Goal: Task Accomplishment & Management: Manage account settings

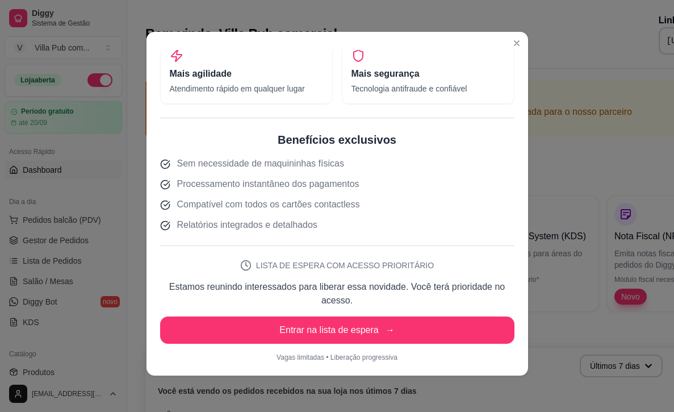
scroll to position [2, 0]
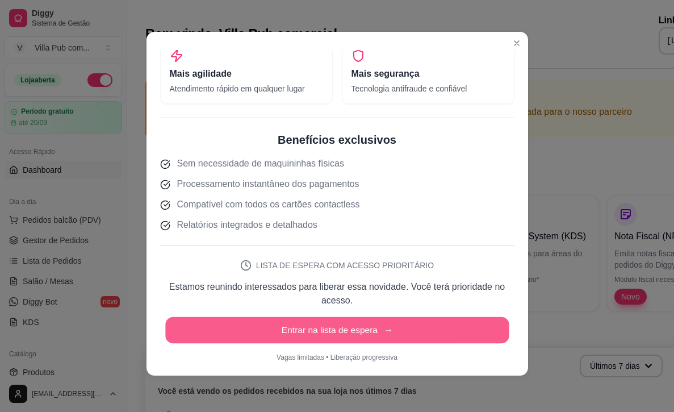
click at [396, 338] on button "Entrar na lista de espera →" at bounding box center [337, 330] width 344 height 27
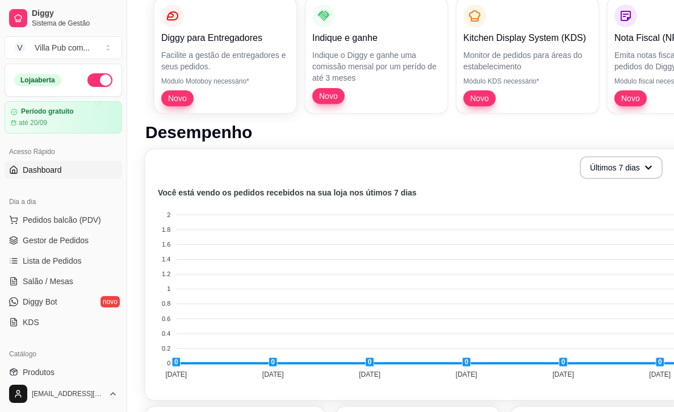
scroll to position [198, 0]
click at [96, 222] on span "Pedidos balcão (PDV)" at bounding box center [62, 219] width 78 height 11
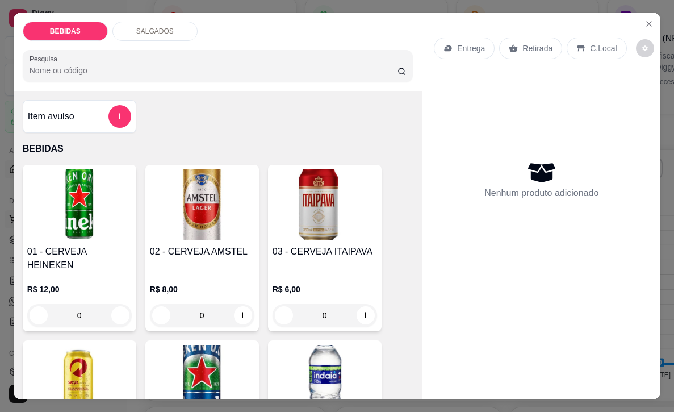
scroll to position [1, 0]
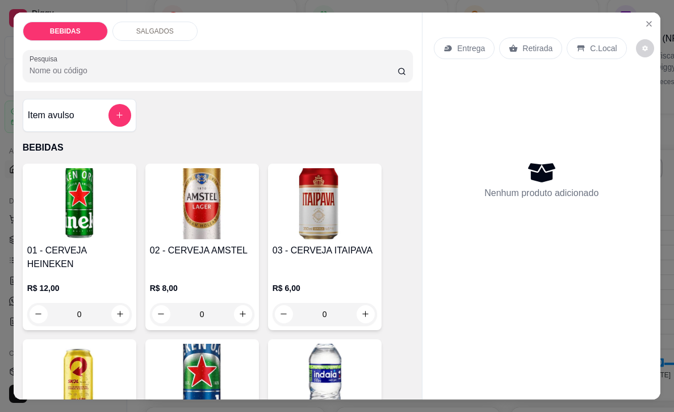
click at [174, 65] on input "Pesquisa" at bounding box center [214, 70] width 368 height 11
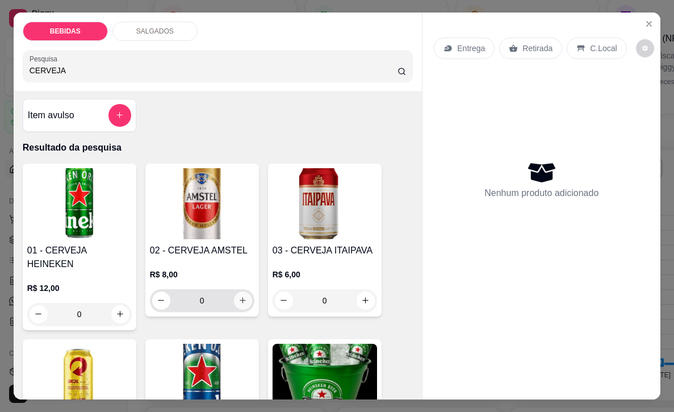
type input "CERVEJA"
click at [248, 306] on button "increase-product-quantity" at bounding box center [243, 300] width 18 height 18
type input "1"
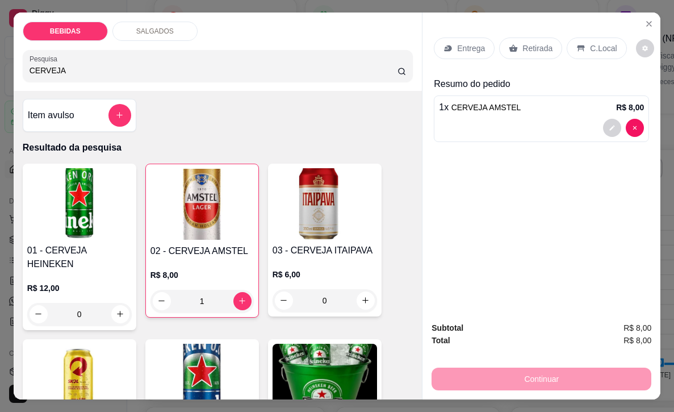
click at [600, 44] on p "C.Local" at bounding box center [603, 48] width 27 height 11
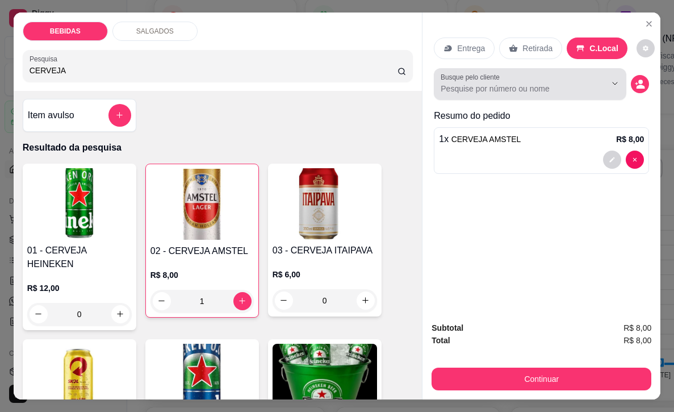
click at [538, 89] on input "Busque pelo cliente" at bounding box center [514, 88] width 147 height 11
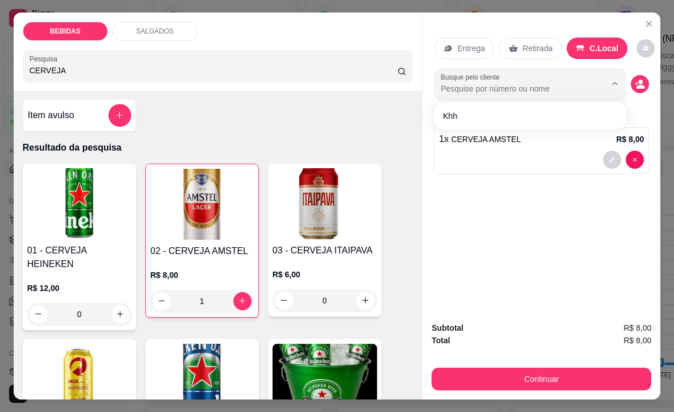
click at [538, 89] on input "Busque pelo cliente" at bounding box center [514, 88] width 147 height 11
click at [552, 220] on div "Entrega Retirada C.Local Busque pelo cliente Resumo do pedido 1 x CERVEJA AMSTE…" at bounding box center [542, 162] width 238 height 300
click at [605, 365] on div "Continuar" at bounding box center [542, 378] width 220 height 26
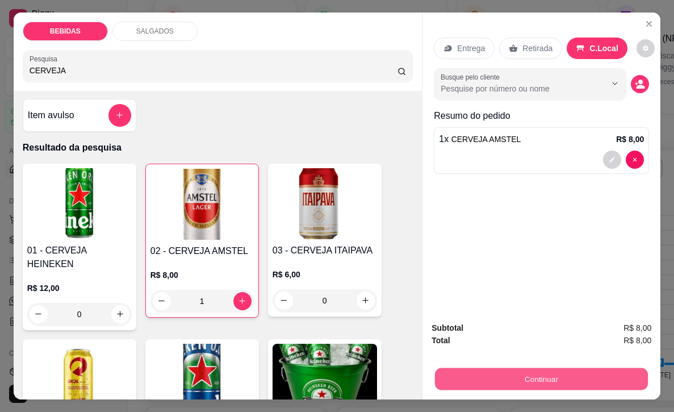
click at [571, 374] on button "Continuar" at bounding box center [541, 379] width 213 height 22
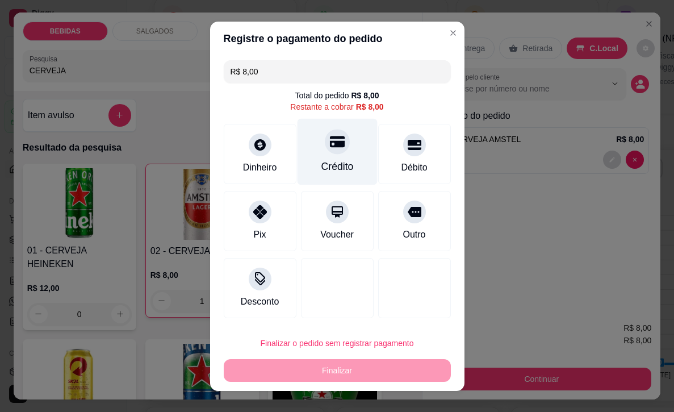
click at [366, 160] on div "Crédito" at bounding box center [337, 151] width 80 height 66
type input "R$ 0,00"
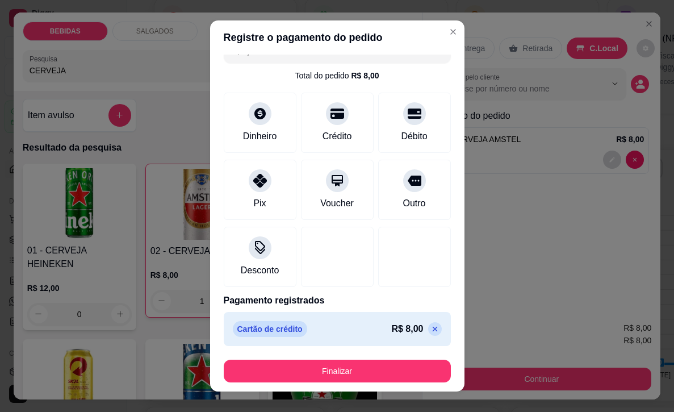
scroll to position [19, 0]
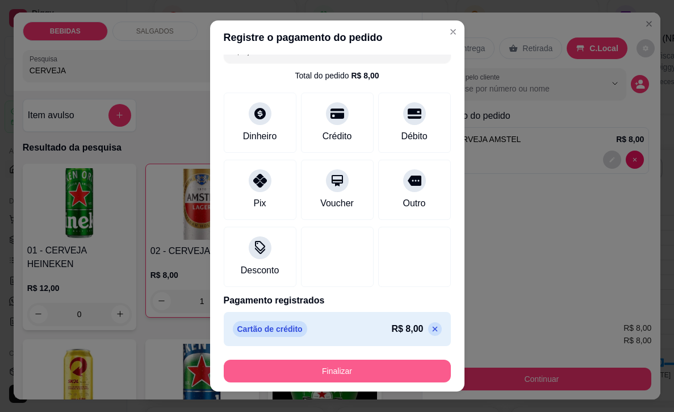
click at [381, 365] on button "Finalizar" at bounding box center [337, 371] width 227 height 23
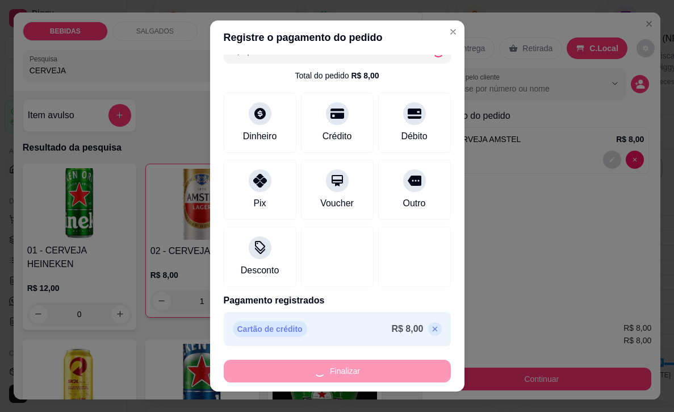
type input "0"
type input "-R$ 8,00"
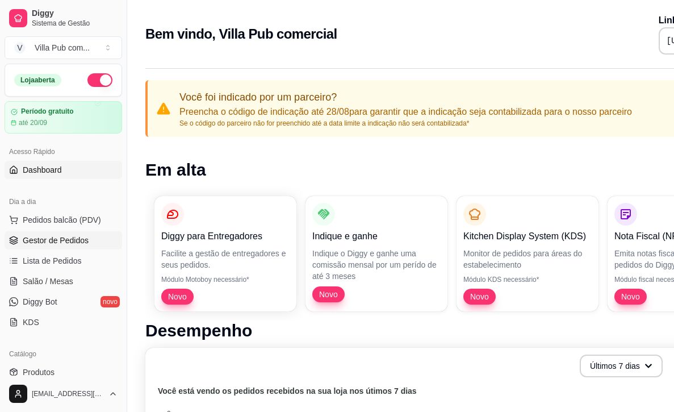
click at [49, 239] on span "Gestor de Pedidos" at bounding box center [56, 240] width 66 height 11
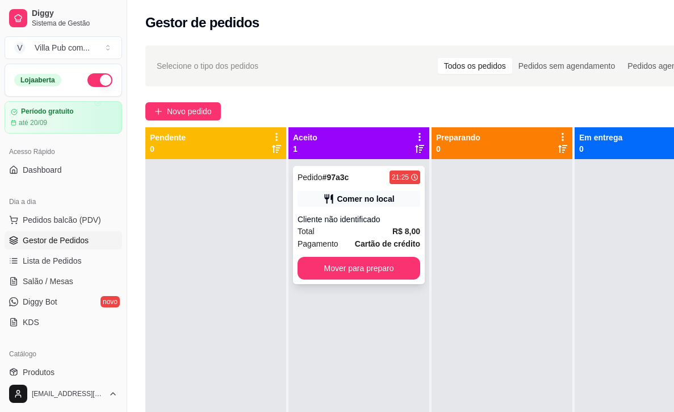
click at [403, 237] on span "Cartão de crédito" at bounding box center [387, 243] width 65 height 12
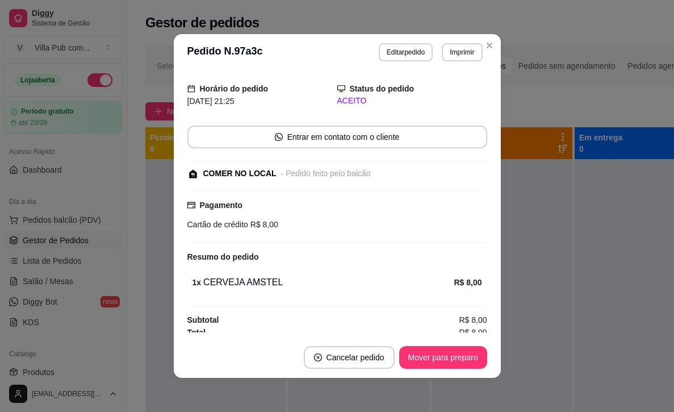
scroll to position [30, 0]
click at [457, 52] on button "Imprimir" at bounding box center [461, 52] width 39 height 18
click at [446, 74] on h4 "Escolha a impressora" at bounding box center [436, 72] width 82 height 11
click at [446, 86] on button "Impressora" at bounding box center [436, 92] width 82 height 18
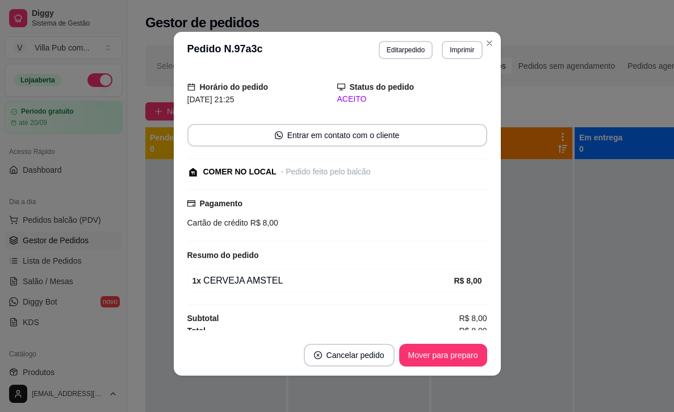
drag, startPoint x: 264, startPoint y: 199, endPoint x: 258, endPoint y: 206, distance: 8.9
click at [264, 199] on div "Pagamento Cartão de crédito R$ 8,00" at bounding box center [337, 213] width 300 height 32
drag, startPoint x: 258, startPoint y: 210, endPoint x: 350, endPoint y: 227, distance: 92.9
click at [362, 228] on div "Pagamento Cartão de crédito R$ 8,00" at bounding box center [337, 215] width 300 height 52
click at [348, 229] on div "Pagamento Cartão de crédito R$ 8,00" at bounding box center [337, 215] width 300 height 52
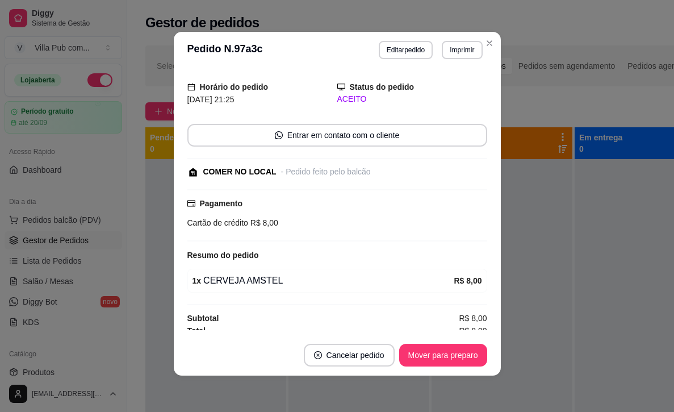
click at [225, 199] on strong "Pagamento" at bounding box center [221, 203] width 43 height 9
drag, startPoint x: 239, startPoint y: 197, endPoint x: 250, endPoint y: 198, distance: 11.4
click at [239, 199] on strong "Pagamento" at bounding box center [221, 203] width 43 height 9
drag, startPoint x: 250, startPoint y: 198, endPoint x: 267, endPoint y: 199, distance: 16.5
click at [250, 198] on div "Pagamento Cartão de crédito R$ 8,00" at bounding box center [337, 213] width 300 height 32
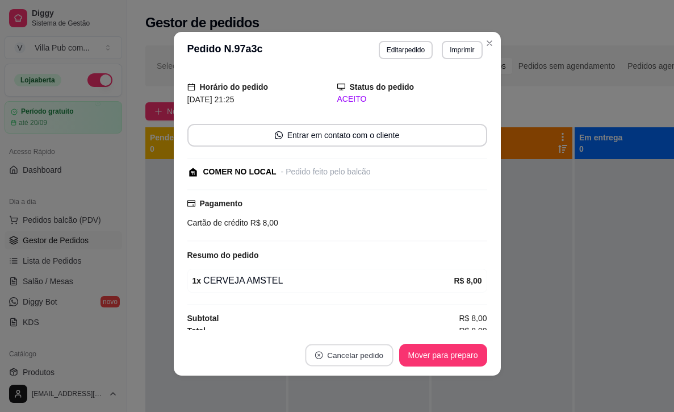
click at [365, 364] on button "Cancelar pedido" at bounding box center [349, 355] width 88 height 22
click at [410, 45] on button "Editar pedido" at bounding box center [406, 50] width 54 height 18
click at [411, 53] on button "Editar pedido" at bounding box center [406, 50] width 54 height 18
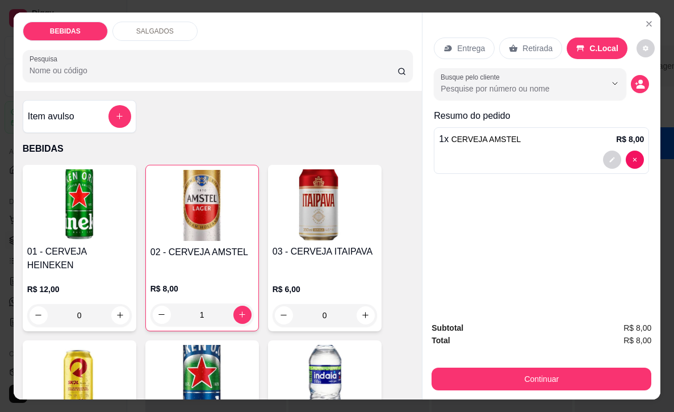
click at [554, 394] on div "Subtotal R$ 8,00 Total R$ 8,00 Continuar" at bounding box center [542, 355] width 238 height 87
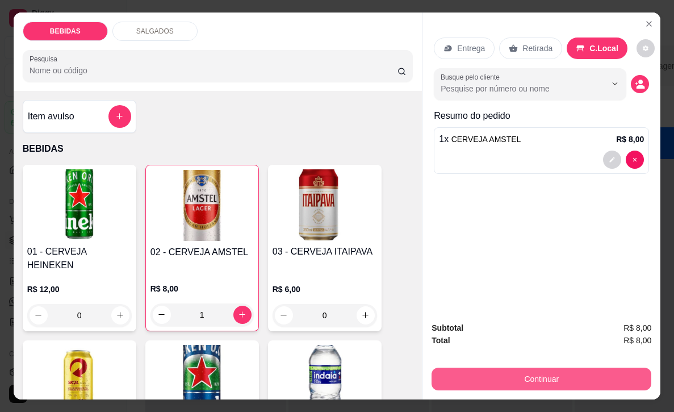
click at [554, 390] on div "Continuar" at bounding box center [542, 378] width 220 height 26
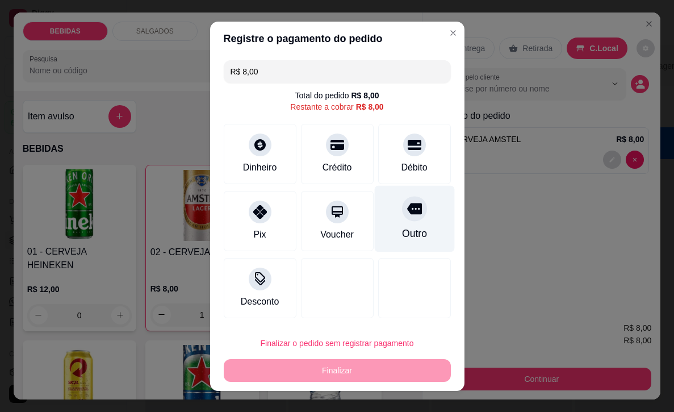
click at [411, 236] on div "Outro" at bounding box center [414, 233] width 25 height 15
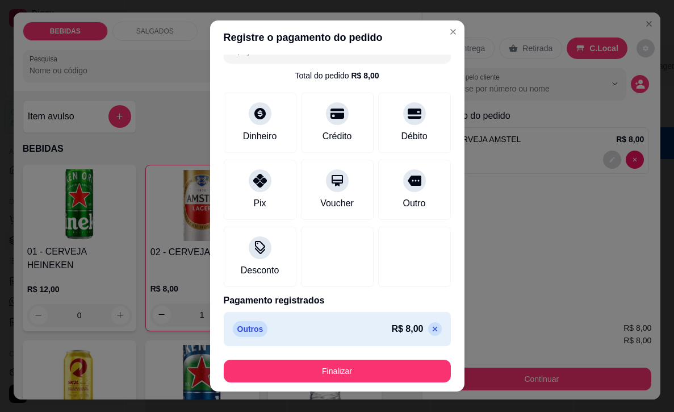
scroll to position [19, 0]
click at [249, 328] on p "Outros" at bounding box center [250, 329] width 35 height 16
drag, startPoint x: 291, startPoint y: 329, endPoint x: 331, endPoint y: 332, distance: 39.3
click at [303, 329] on div "Outros R$ 8,00" at bounding box center [337, 329] width 209 height 16
drag, startPoint x: 354, startPoint y: 333, endPoint x: 366, endPoint y: 332, distance: 12.0
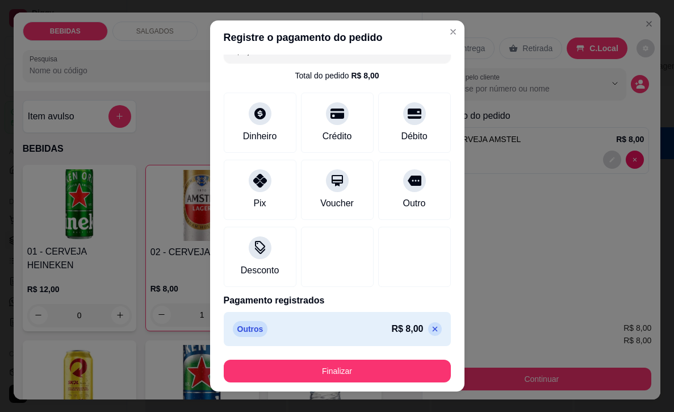
click at [363, 333] on div "Outros R$ 8,00" at bounding box center [337, 329] width 209 height 16
click at [436, 330] on icon at bounding box center [434, 329] width 5 height 5
type input "R$ 8,00"
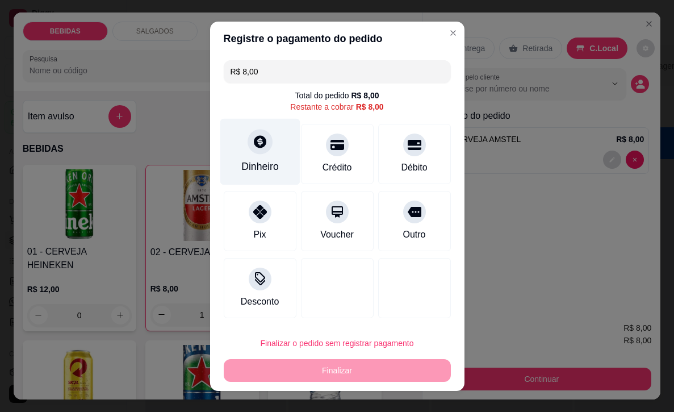
click at [247, 128] on div "Dinheiro" at bounding box center [260, 151] width 80 height 66
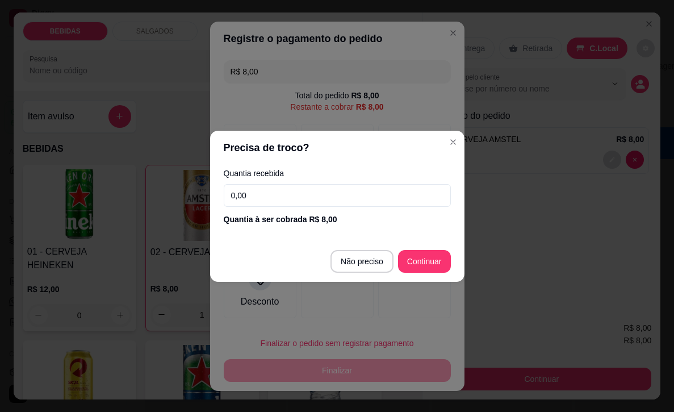
click at [295, 188] on input "0,00" at bounding box center [337, 195] width 227 height 23
drag, startPoint x: 289, startPoint y: 191, endPoint x: 244, endPoint y: 193, distance: 45.5
click at [244, 193] on input "0,00" at bounding box center [337, 195] width 227 height 23
type input "20,00"
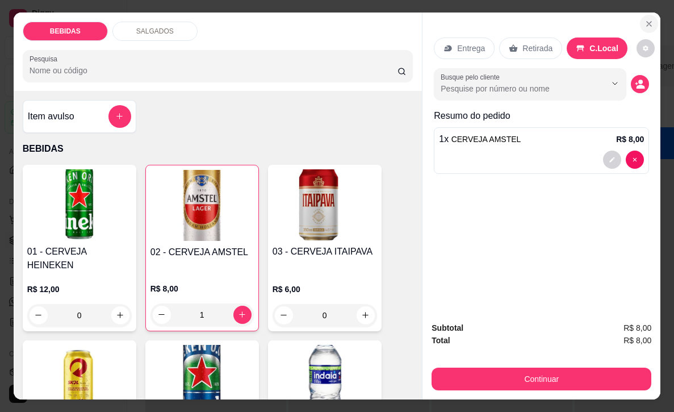
click at [651, 28] on icon "Close" at bounding box center [649, 23] width 9 height 9
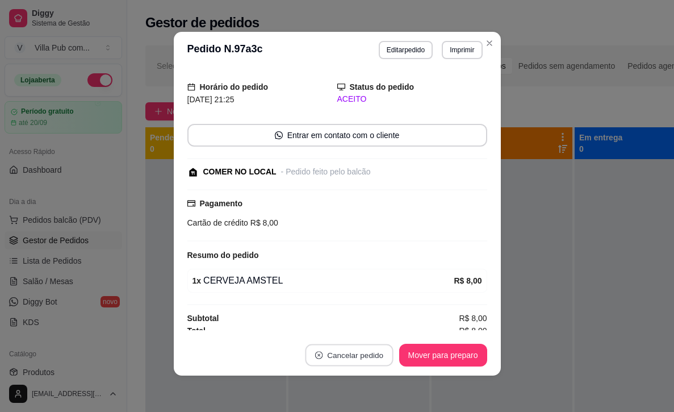
click at [334, 353] on button "Cancelar pedido" at bounding box center [349, 355] width 88 height 22
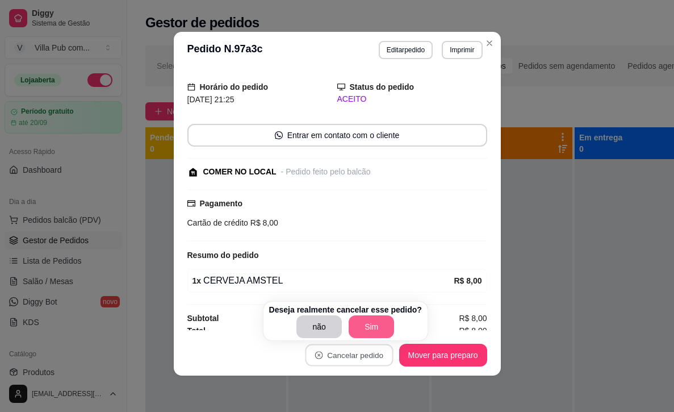
click at [362, 335] on button "Sim" at bounding box center [371, 326] width 45 height 23
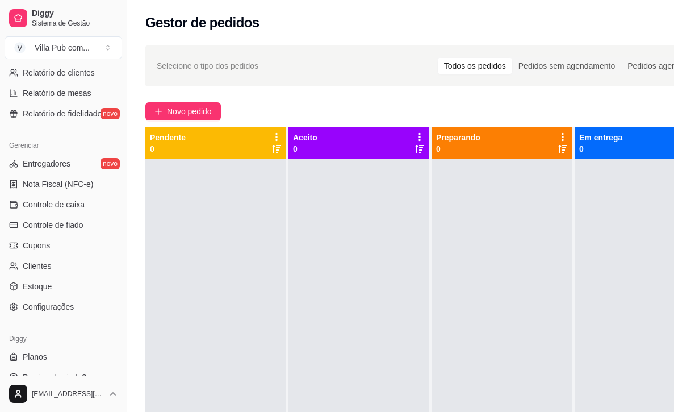
scroll to position [390, 0]
click at [40, 312] on span "Configurações" at bounding box center [48, 307] width 51 height 11
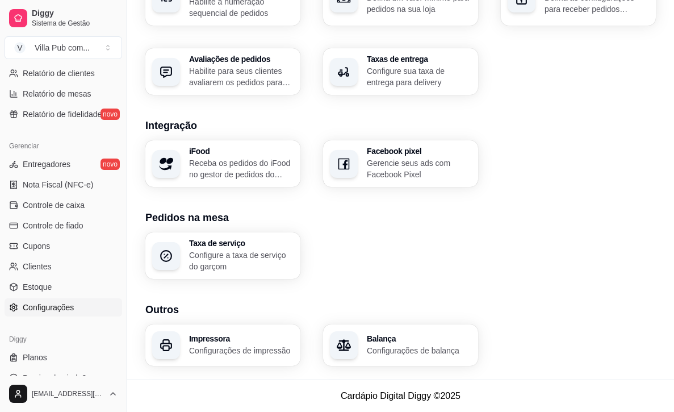
scroll to position [402, 0]
click at [282, 335] on div "Impressora Configurações de impressão" at bounding box center [241, 346] width 105 height 22
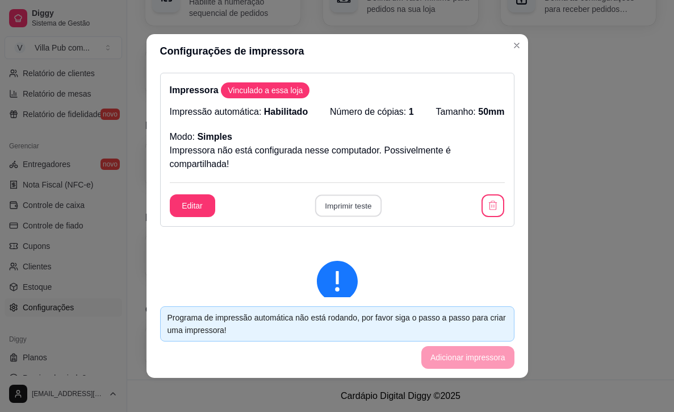
click at [320, 204] on button "Imprimir teste" at bounding box center [348, 206] width 66 height 22
click at [350, 323] on div "Programa de impressão automática não está rodando, por favor siga o passo a pas…" at bounding box center [338, 323] width 340 height 25
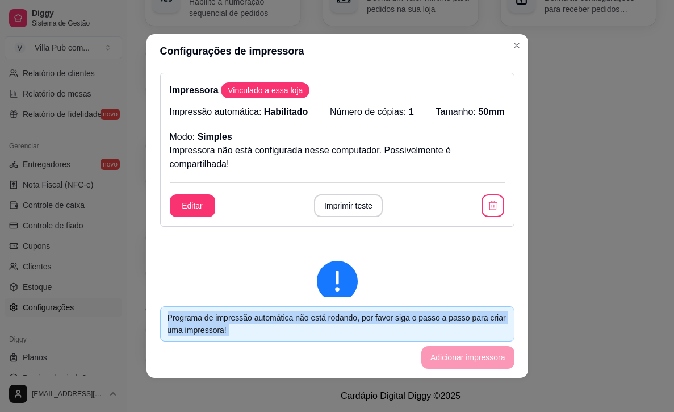
click at [351, 323] on div "Programa de impressão automática não está rodando, por favor siga o passo a pas…" at bounding box center [338, 323] width 340 height 25
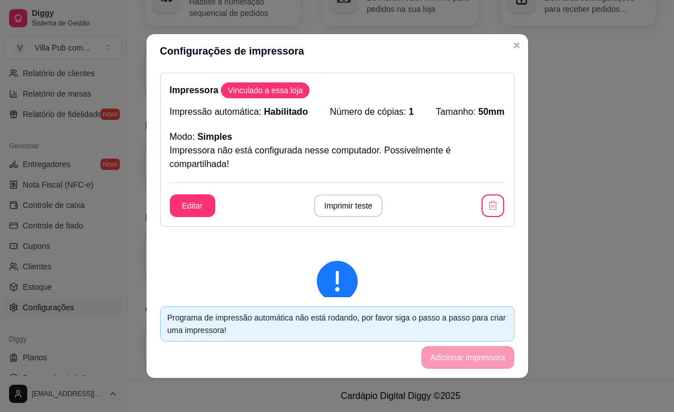
click at [428, 282] on div at bounding box center [337, 281] width 318 height 41
drag, startPoint x: 400, startPoint y: 115, endPoint x: 400, endPoint y: 108, distance: 6.8
click at [400, 115] on p "Número de cópias: 1" at bounding box center [372, 112] width 84 height 14
click at [400, 107] on p "Número de cópias: 1" at bounding box center [372, 112] width 84 height 14
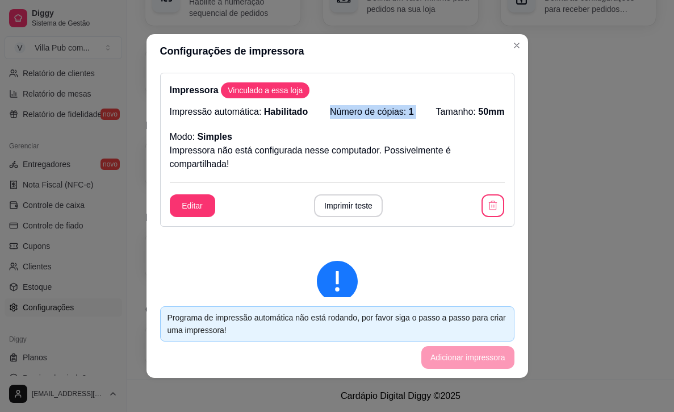
click at [400, 107] on p "Número de cópias: 1" at bounding box center [372, 112] width 84 height 14
drag, startPoint x: 400, startPoint y: 107, endPoint x: 375, endPoint y: 120, distance: 28.2
click at [400, 107] on p "Número de cópias: 1" at bounding box center [372, 112] width 84 height 14
click at [197, 196] on button "Editar" at bounding box center [192, 205] width 45 height 23
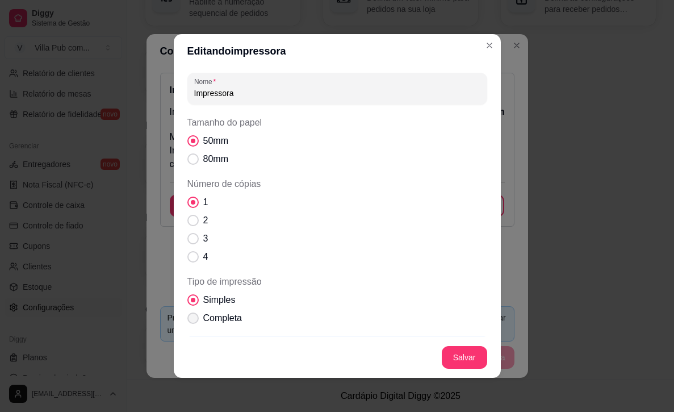
scroll to position [8, 0]
click at [219, 324] on span "Completa" at bounding box center [222, 318] width 39 height 14
click at [194, 320] on input "Completa" at bounding box center [190, 315] width 7 height 7
radio input "true"
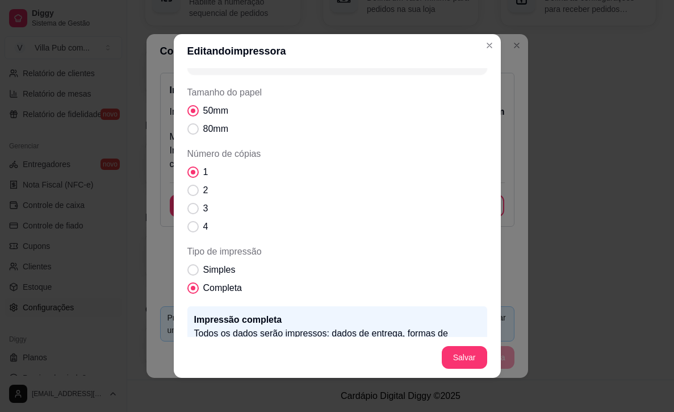
scroll to position [0, 0]
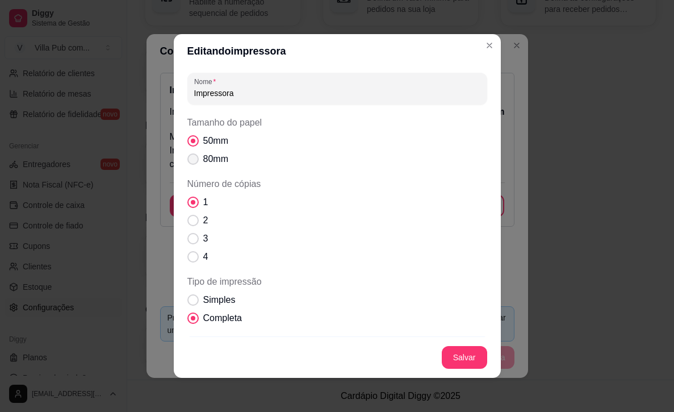
click at [216, 160] on span "80mm" at bounding box center [215, 159] width 25 height 14
click at [194, 161] on input "80mm" at bounding box center [190, 164] width 7 height 7
radio input "true"
click at [209, 144] on span "50mm" at bounding box center [215, 141] width 25 height 14
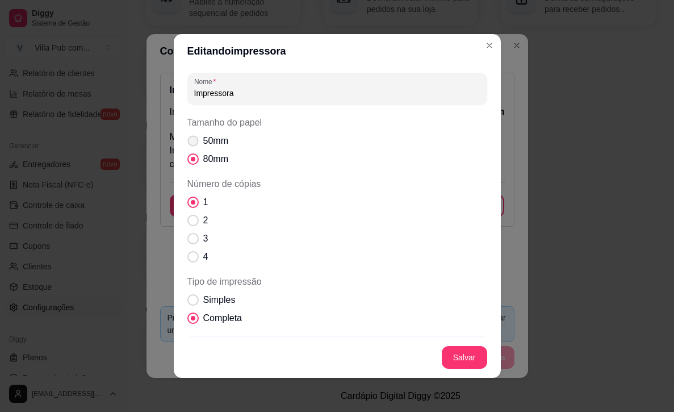
click at [194, 143] on input "50mm" at bounding box center [190, 138] width 7 height 7
radio input "true"
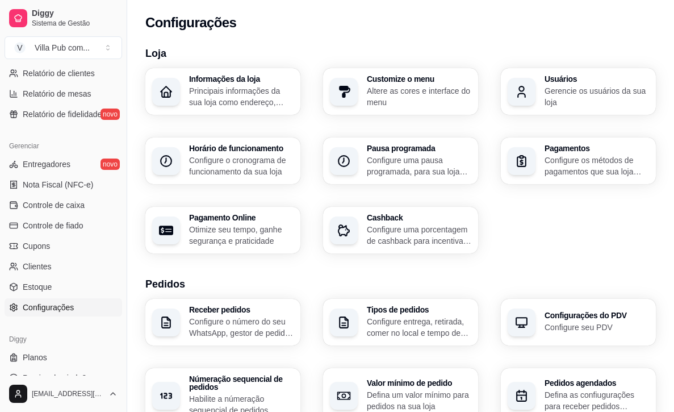
scroll to position [0, 0]
click at [604, 108] on div "Usuários Gerencie os usuários da sua loja" at bounding box center [578, 91] width 151 height 45
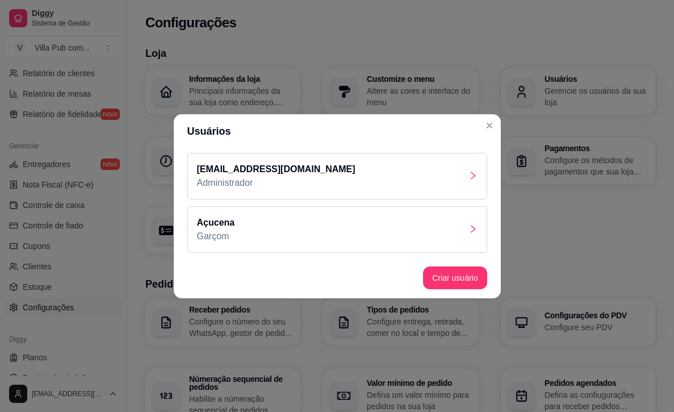
click at [466, 225] on div "Açucena Garçom" at bounding box center [337, 229] width 300 height 47
click at [377, 192] on div "[EMAIL_ADDRESS][DOMAIN_NAME] Administrador" at bounding box center [337, 176] width 300 height 47
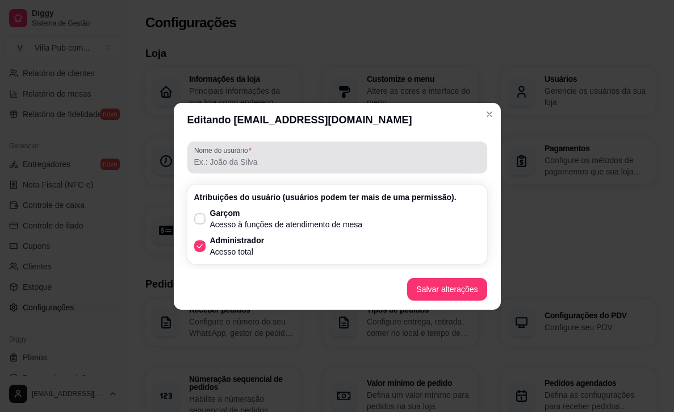
click at [294, 147] on div at bounding box center [337, 157] width 286 height 23
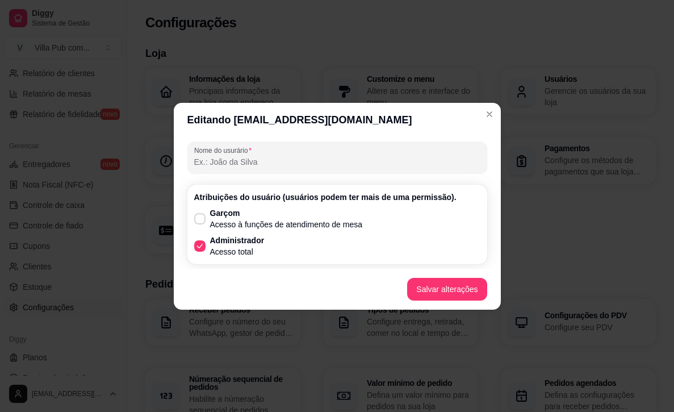
click at [293, 160] on input "Nome do usurário" at bounding box center [337, 161] width 286 height 11
click at [399, 168] on div at bounding box center [337, 157] width 286 height 23
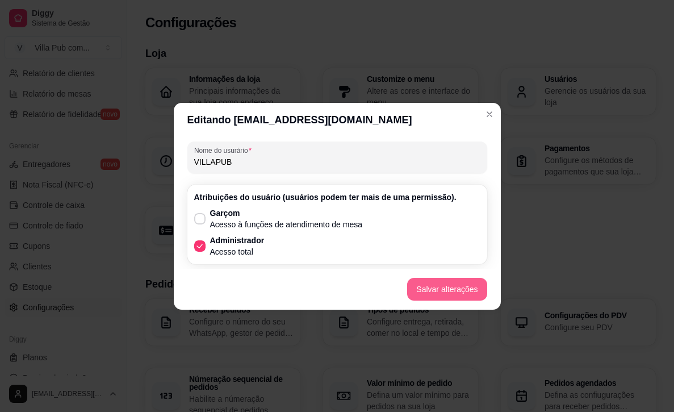
type input "VILLAPUB"
click at [446, 282] on button "Salvar alterações" at bounding box center [447, 289] width 80 height 23
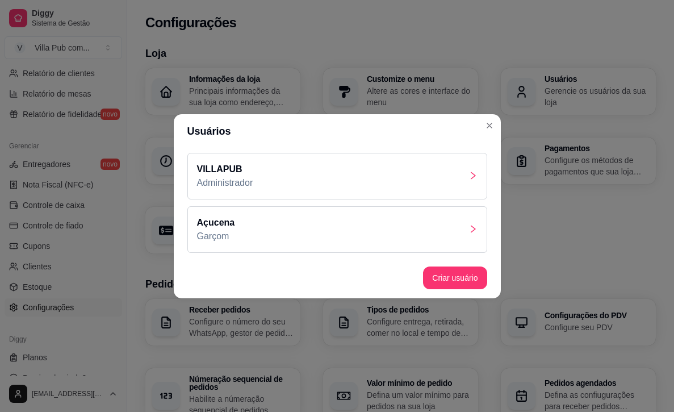
click at [474, 136] on header "Usuários" at bounding box center [337, 131] width 327 height 34
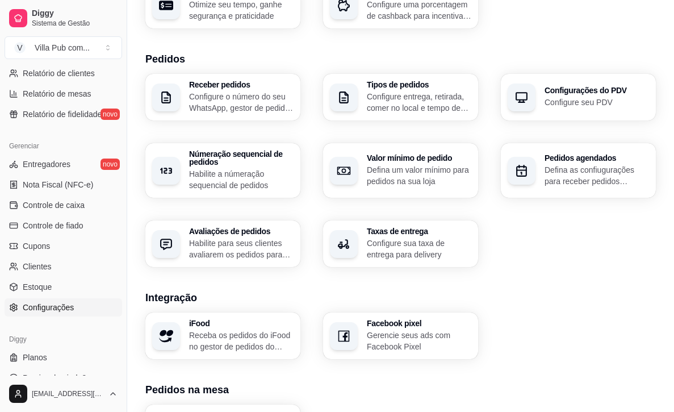
scroll to position [226, 0]
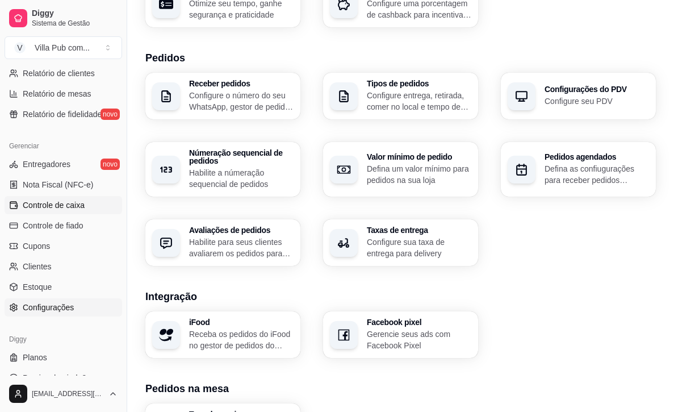
click at [62, 211] on link "Controle de caixa" at bounding box center [64, 205] width 118 height 18
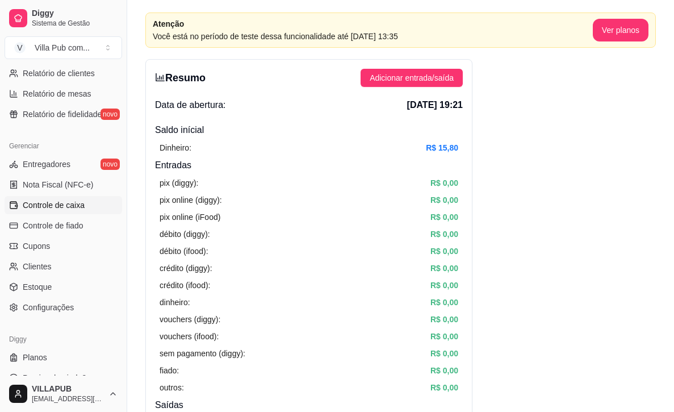
scroll to position [38, 0]
click at [75, 231] on span "Controle de fiado" at bounding box center [53, 225] width 61 height 11
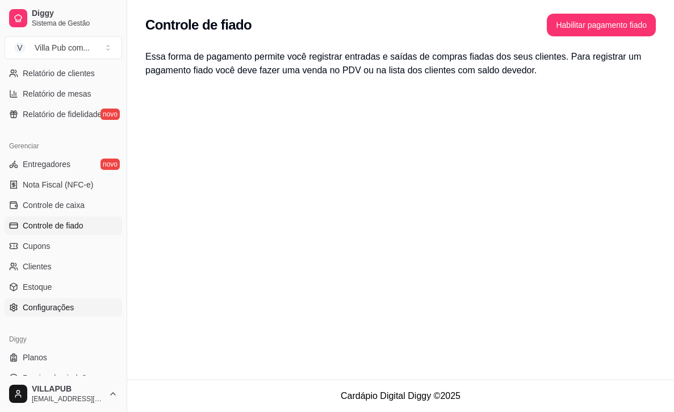
click at [77, 312] on link "Configurações" at bounding box center [64, 307] width 118 height 18
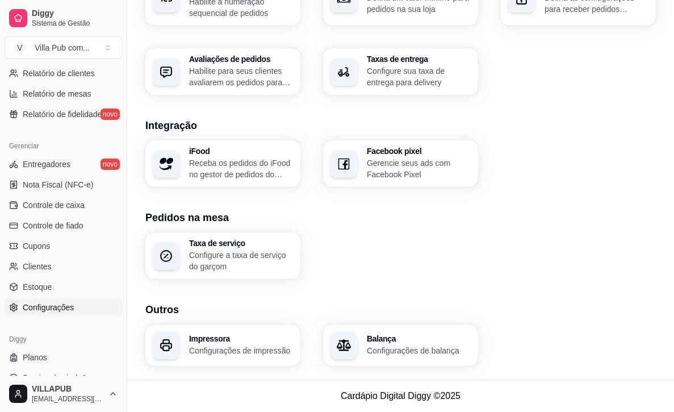
scroll to position [402, 1]
click at [368, 335] on h3 "Balança" at bounding box center [418, 339] width 101 height 8
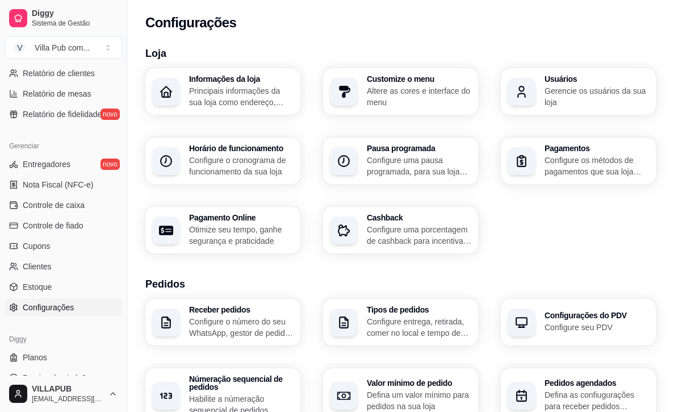
scroll to position [0, 0]
click at [425, 97] on p "Altere as cores e interface do menu" at bounding box center [419, 96] width 105 height 23
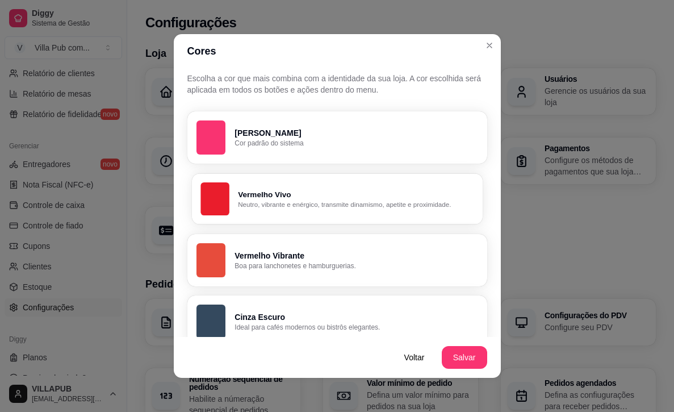
click at [352, 198] on p "Vermelho Vivo" at bounding box center [356, 194] width 236 height 11
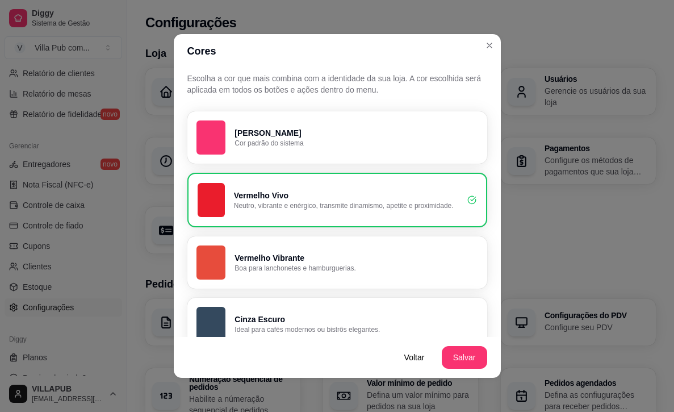
click at [289, 316] on p "Cinza Escuro" at bounding box center [356, 319] width 243 height 11
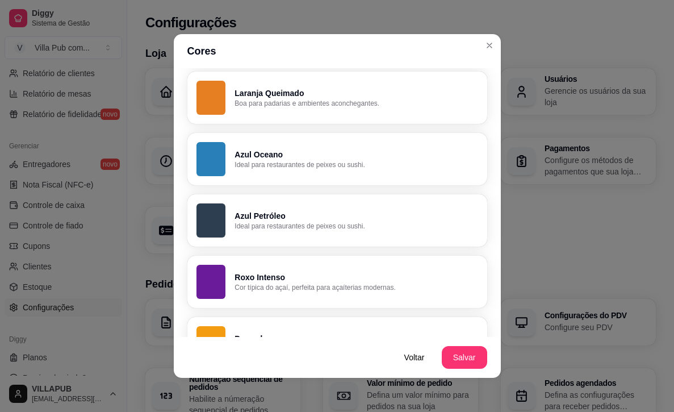
scroll to position [473, 0]
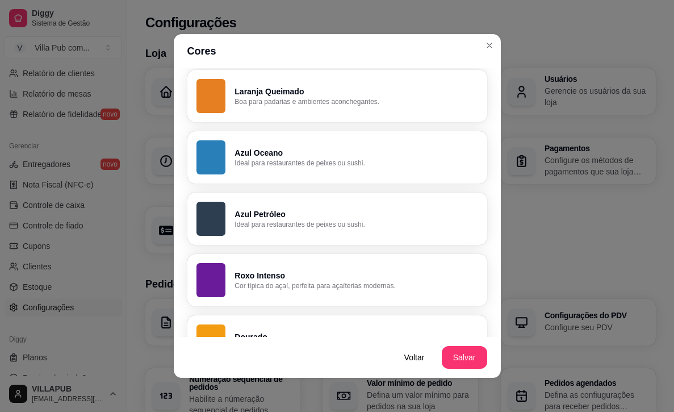
click at [367, 222] on p "Ideal para restaurantes de peixes ou sushi." at bounding box center [356, 224] width 243 height 9
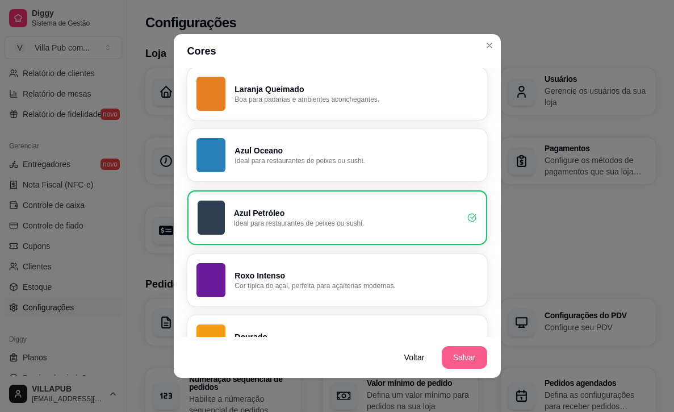
click at [460, 356] on button "Salvar" at bounding box center [464, 357] width 45 height 23
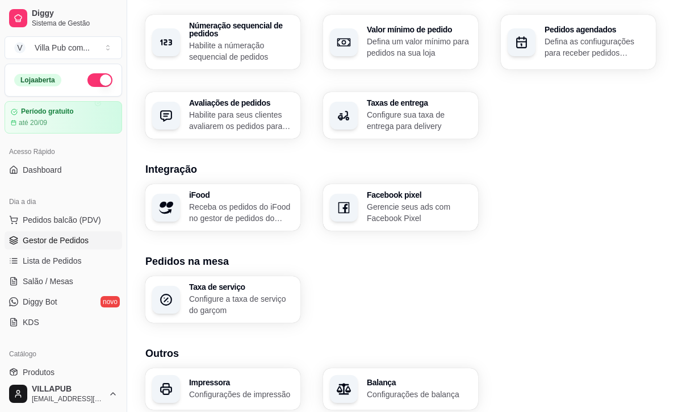
scroll to position [0, 0]
click at [65, 241] on span "Gestor de Pedidos" at bounding box center [56, 240] width 66 height 11
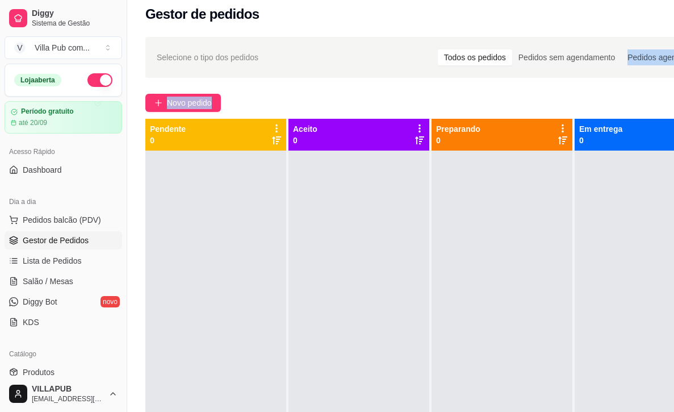
drag, startPoint x: 605, startPoint y: 62, endPoint x: 559, endPoint y: 108, distance: 65.5
click at [570, 108] on div "Selecione o tipo dos pedidos Todos os pedidos Pedidos sem agendamento Pedidos a…" at bounding box center [431, 287] width 608 height 514
drag, startPoint x: 541, startPoint y: 108, endPoint x: 543, endPoint y: 102, distance: 6.6
click at [541, 108] on div "Novo pedido" at bounding box center [430, 103] width 571 height 18
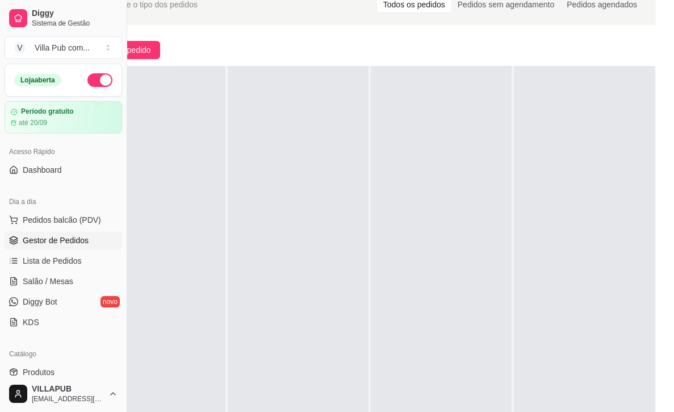
drag, startPoint x: 615, startPoint y: 409, endPoint x: 680, endPoint y: 407, distance: 65.9
click at [613, 350] on html "Diggy Sistema de Gestão V Villa Pub com ... Loja aberta Período gratuito até 20…" at bounding box center [276, 145] width 674 height 412
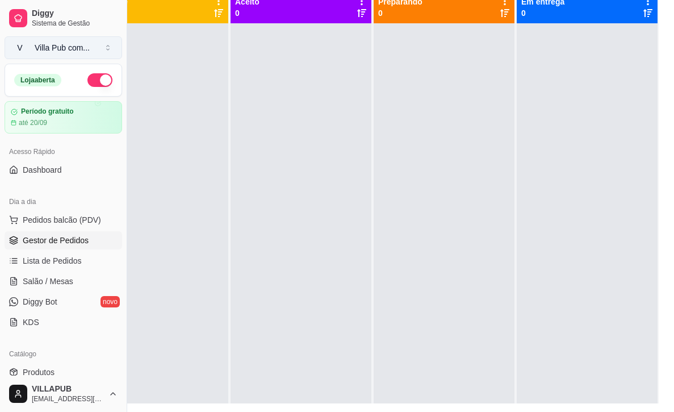
drag, startPoint x: 130, startPoint y: 59, endPoint x: 47, endPoint y: 53, distance: 82.5
click at [47, 53] on div "Diggy Sistema de Gestão V Villa Pub com ... Loja aberta Período gratuito até 20…" at bounding box center [63, 206] width 127 height 412
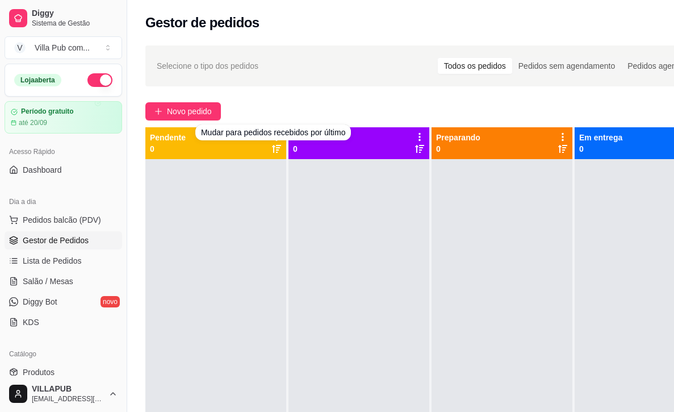
click at [306, 118] on div "Novo pedido" at bounding box center [430, 111] width 571 height 18
click at [279, 135] on div "Mudar para pedidos recebidos por último" at bounding box center [273, 132] width 156 height 16
click at [278, 134] on div "Mudar para pedidos recebidos por último" at bounding box center [273, 132] width 156 height 16
click at [286, 118] on div "Novo pedido" at bounding box center [430, 111] width 571 height 18
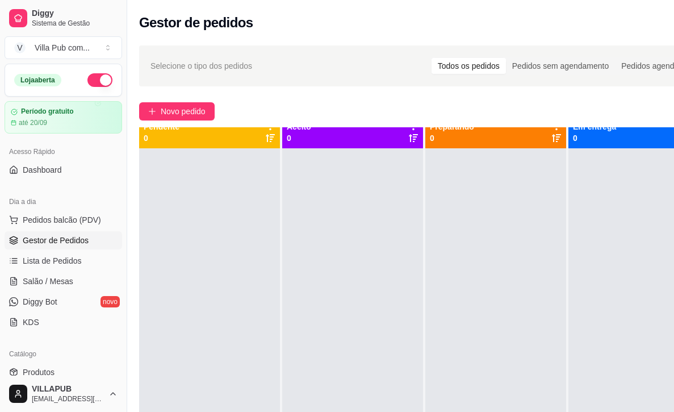
click at [273, 135] on div at bounding box center [270, 132] width 10 height 22
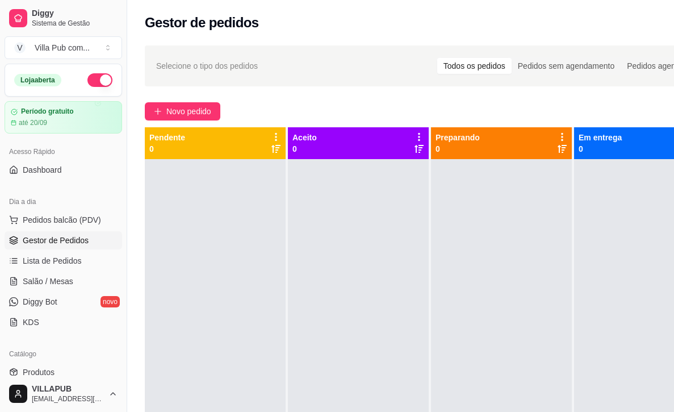
click at [278, 137] on icon at bounding box center [276, 137] width 10 height 10
click at [421, 137] on icon at bounding box center [419, 137] width 10 height 10
click at [403, 281] on div at bounding box center [358, 365] width 141 height 412
click at [72, 256] on span "Lista de Pedidos" at bounding box center [52, 260] width 59 height 11
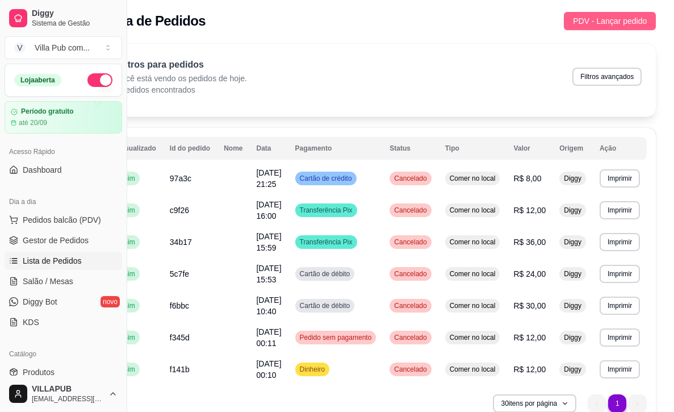
click at [600, 20] on span "PDV - Lançar pedido" at bounding box center [610, 21] width 74 height 12
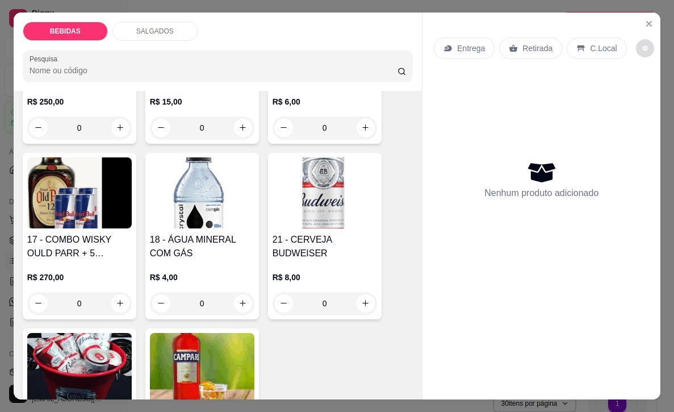
click at [649, 47] on icon "decrease-product-quantity" at bounding box center [645, 48] width 7 height 7
click at [657, 23] on button "Close" at bounding box center [649, 24] width 18 height 18
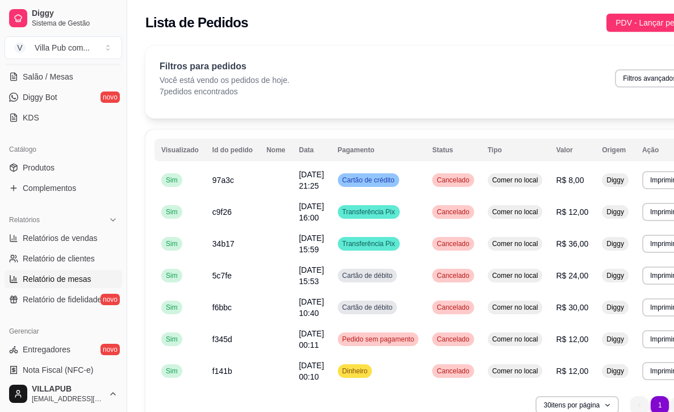
scroll to position [205, 0]
click at [72, 282] on span "Relatório de mesas" at bounding box center [57, 278] width 69 height 11
select select "TOTAL_OF_ORDERS"
select select "7"
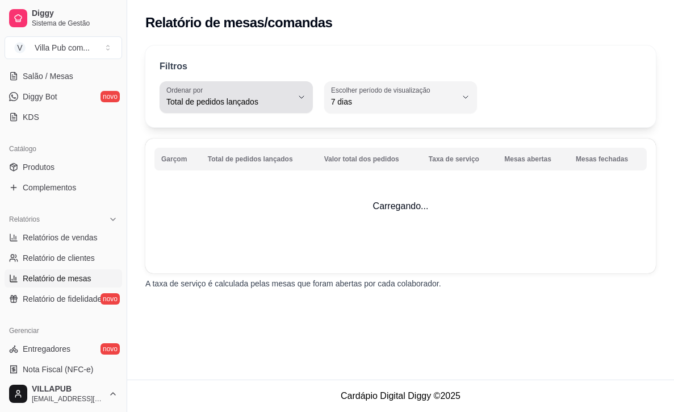
scroll to position [1, 0]
click at [254, 112] on button "Ordenar por Total de pedidos lançados" at bounding box center [236, 97] width 153 height 32
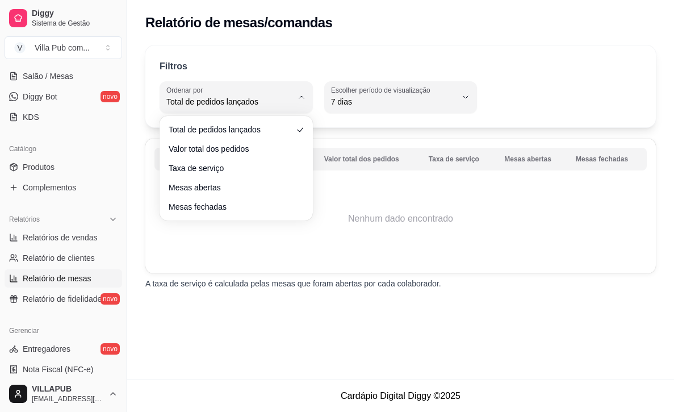
scroll to position [5, 0]
click at [254, 116] on div "Total de pedidos lançados Valor total dos pedidos Taxa de serviço Mesas abertas…" at bounding box center [236, 168] width 153 height 105
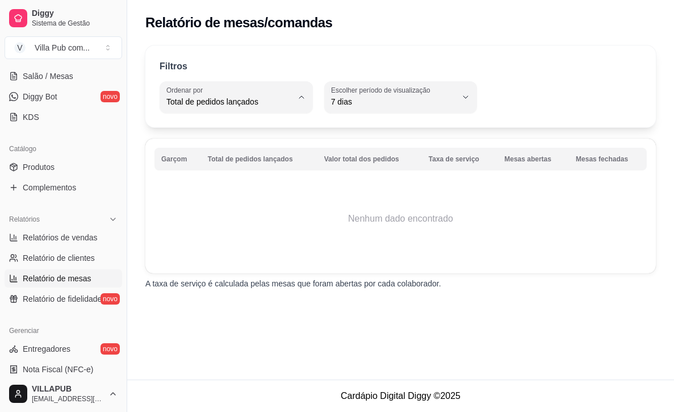
click at [598, 97] on div "TOTAL_OF_ORDERS Ordenar por Total de pedidos lançados Valor total dos pedidos T…" at bounding box center [401, 97] width 482 height 32
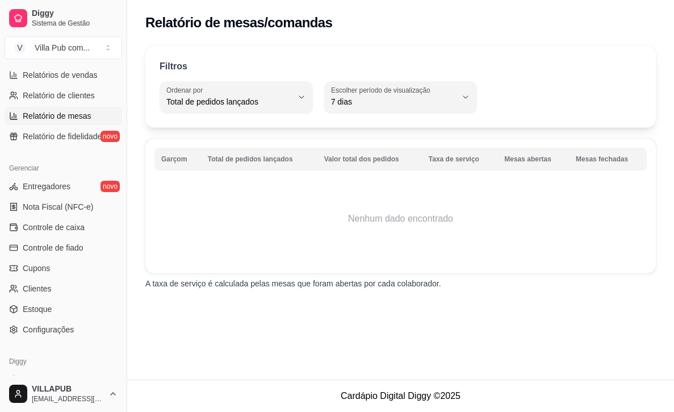
scroll to position [374, 0]
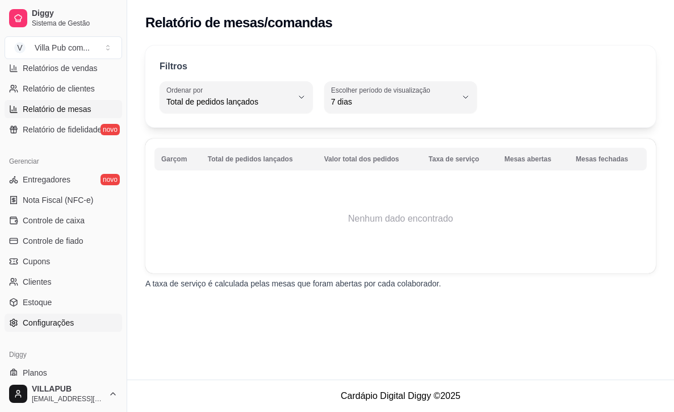
click at [77, 328] on link "Configurações" at bounding box center [64, 323] width 118 height 18
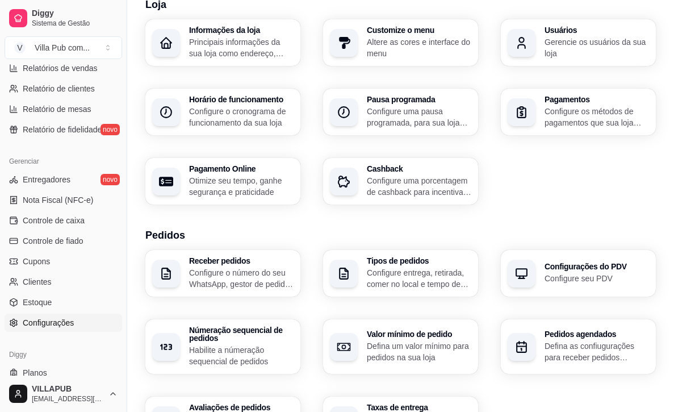
scroll to position [49, 0]
click at [414, 264] on h3 "Tipos de pedidos" at bounding box center [419, 260] width 105 height 8
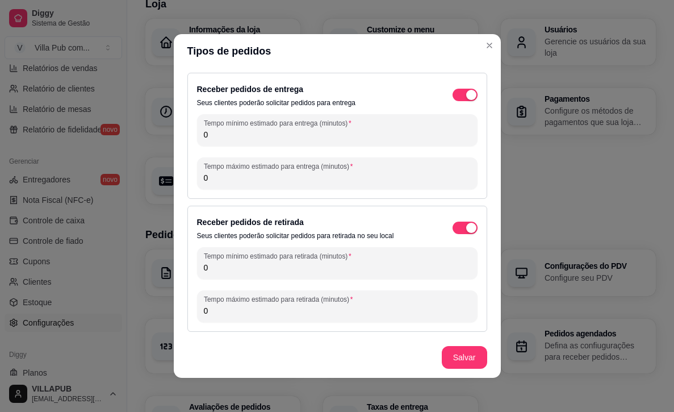
click at [466, 89] on span "button" at bounding box center [465, 95] width 25 height 12
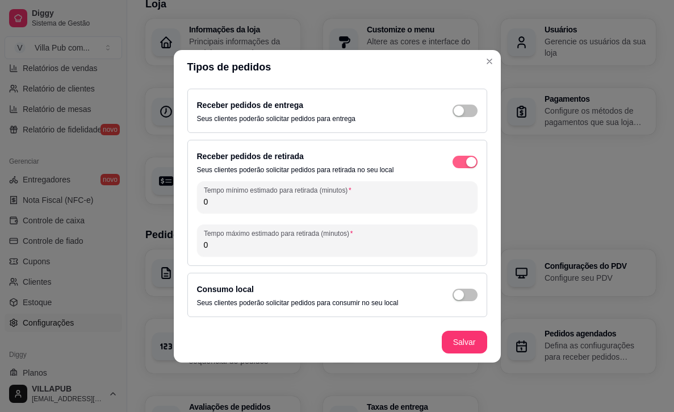
click at [456, 156] on span "button" at bounding box center [465, 162] width 25 height 12
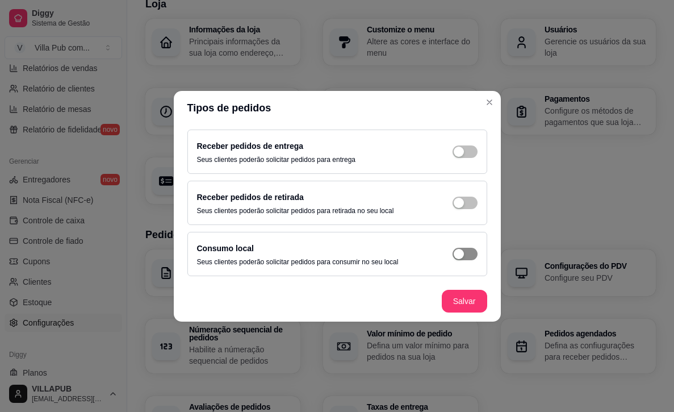
click at [457, 157] on div "button" at bounding box center [459, 152] width 10 height 10
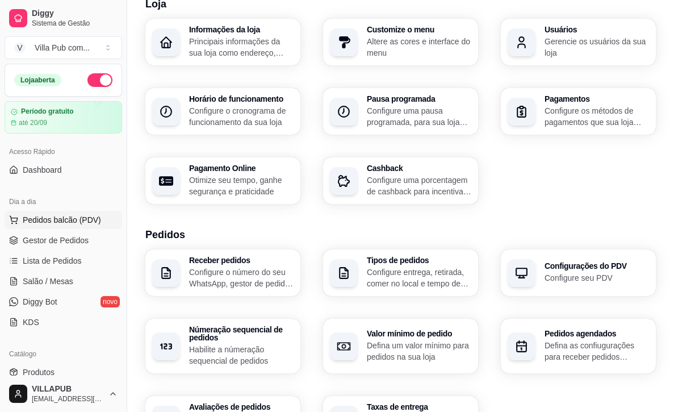
scroll to position [0, 0]
click at [38, 226] on button "Pedidos balcão (PDV)" at bounding box center [64, 220] width 118 height 18
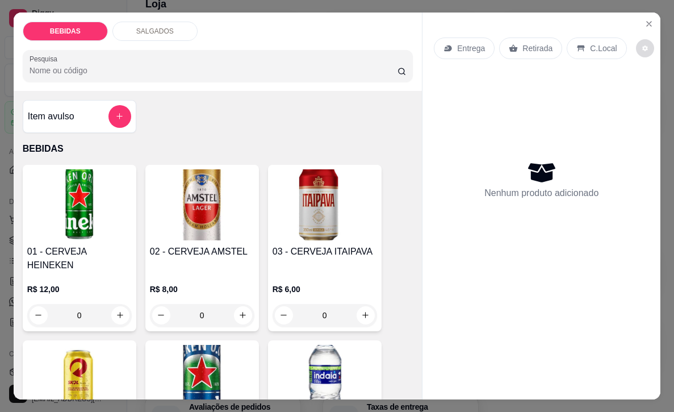
click at [649, 42] on button "decrease-product-quantity" at bounding box center [645, 48] width 18 height 18
click at [623, 42] on div "C.Local" at bounding box center [597, 48] width 60 height 22
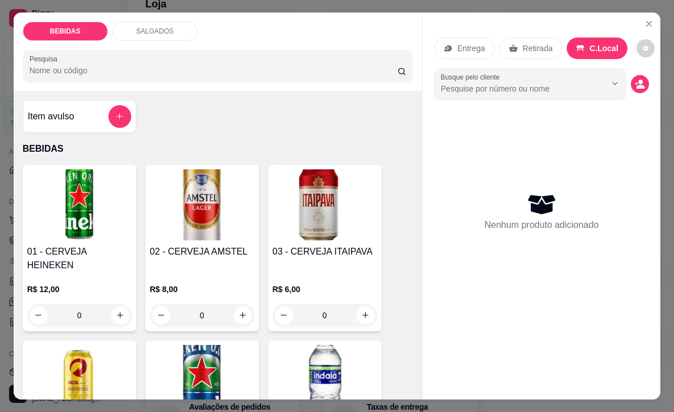
click at [623, 42] on div "C.Local" at bounding box center [597, 48] width 61 height 22
drag, startPoint x: 574, startPoint y: 42, endPoint x: 556, endPoint y: 43, distance: 17.6
click at [573, 42] on div "C.Local" at bounding box center [597, 48] width 61 height 22
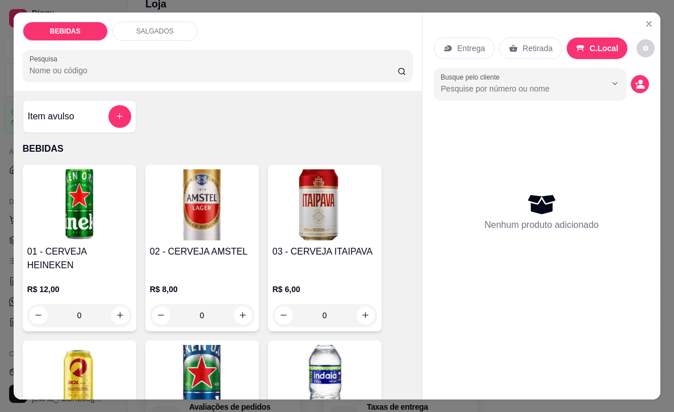
click at [551, 43] on p "Retirada" at bounding box center [538, 48] width 30 height 11
click at [490, 41] on div "Entrega" at bounding box center [464, 48] width 61 height 22
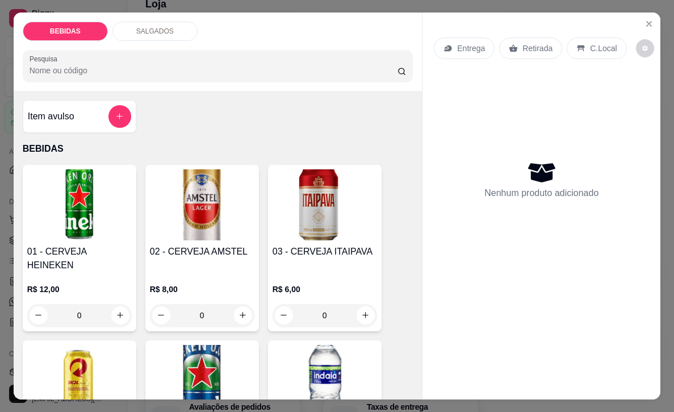
click at [535, 43] on p "Retirada" at bounding box center [538, 48] width 30 height 11
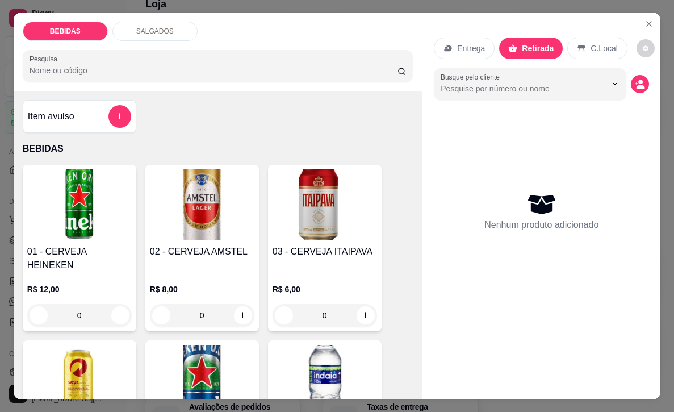
click at [481, 43] on p "Entrega" at bounding box center [471, 48] width 28 height 11
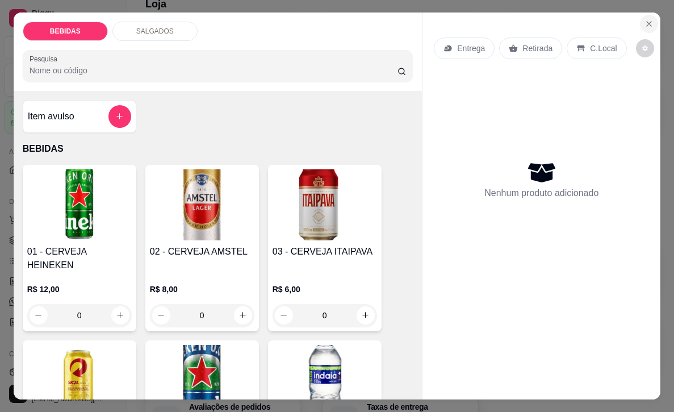
click at [648, 27] on icon "Close" at bounding box center [649, 23] width 9 height 9
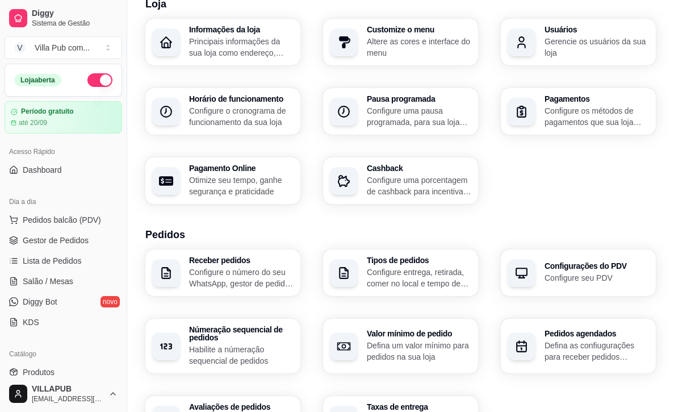
click at [585, 264] on h3 "Configurações do PDV" at bounding box center [597, 266] width 105 height 8
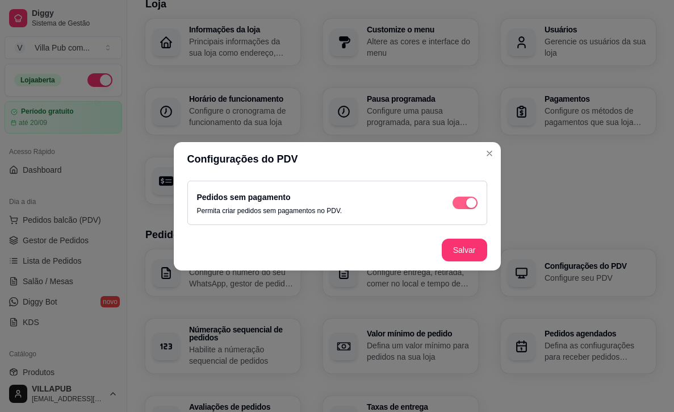
click at [461, 199] on span "button" at bounding box center [465, 203] width 25 height 12
click at [453, 249] on button "Salvar" at bounding box center [464, 250] width 44 height 22
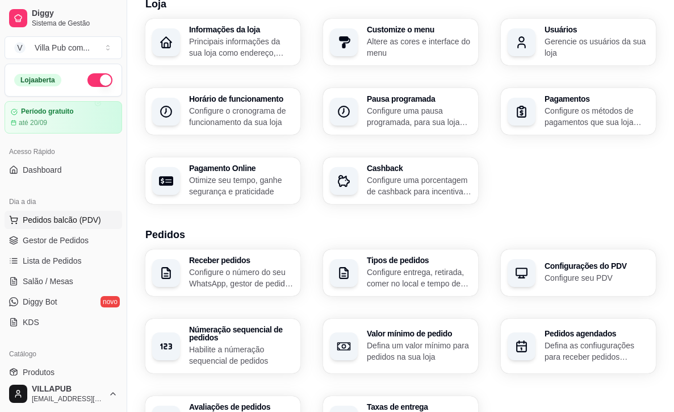
click at [62, 216] on span "Pedidos balcão (PDV)" at bounding box center [62, 219] width 78 height 11
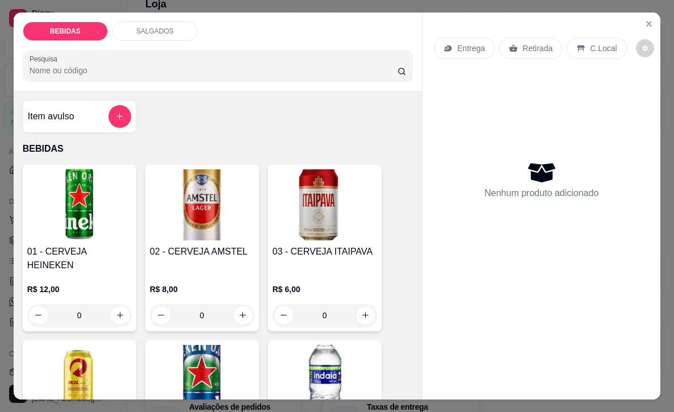
click at [380, 218] on div "03 - CERVEJA ITAIPAVA R$ 6,00 0" at bounding box center [325, 248] width 114 height 166
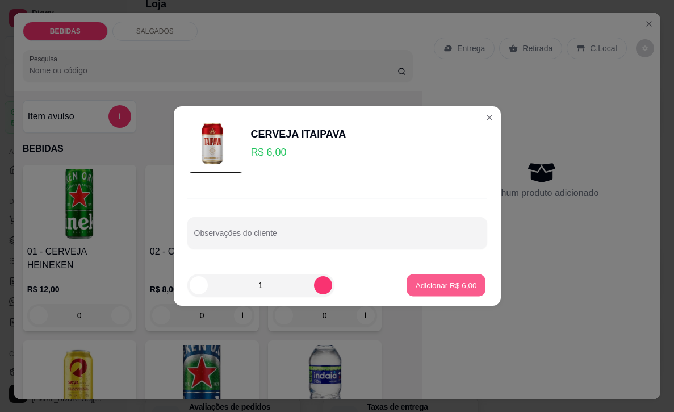
click at [456, 283] on p "Adicionar R$ 6,00" at bounding box center [446, 284] width 61 height 11
type input "1"
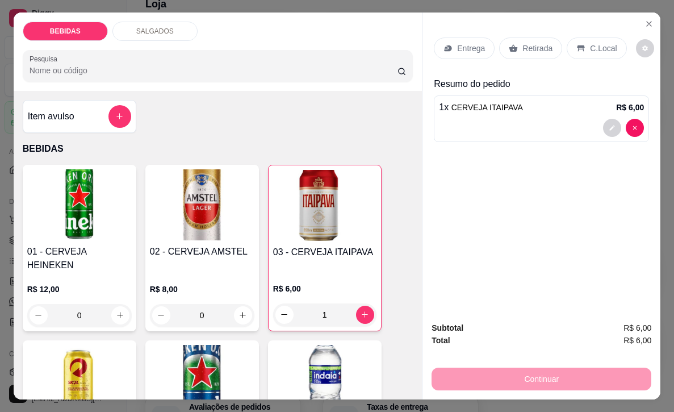
click at [602, 44] on p "C.Local" at bounding box center [603, 48] width 27 height 11
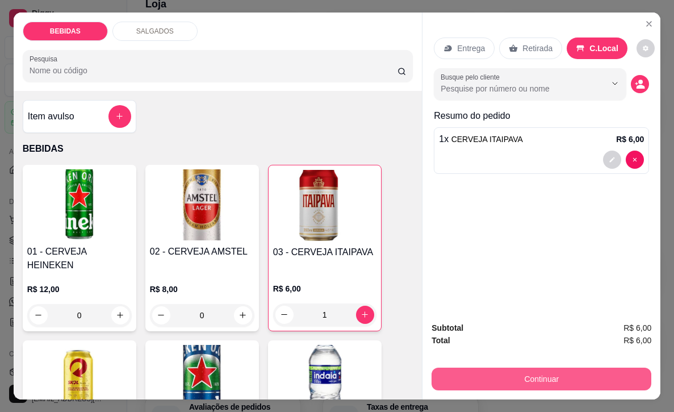
click at [590, 389] on button "Continuar" at bounding box center [542, 379] width 220 height 23
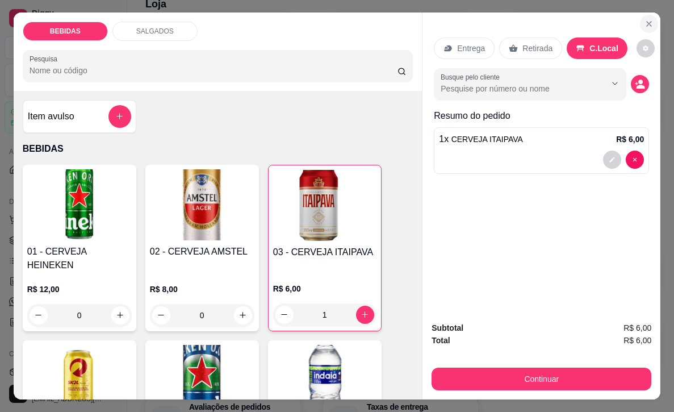
click at [644, 27] on button "Close" at bounding box center [649, 24] width 18 height 18
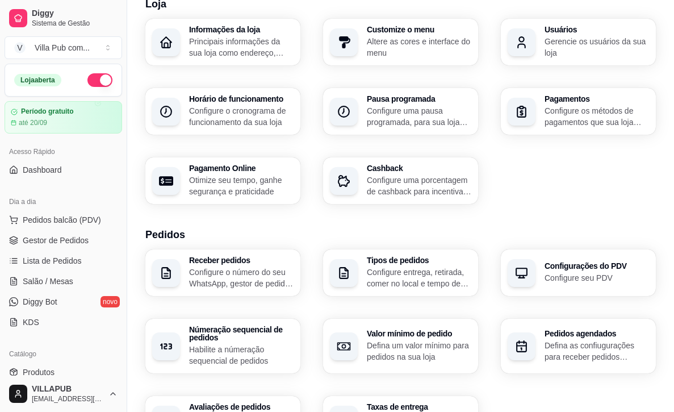
click at [248, 354] on p "Habilite a númeração sequencial de pedidos" at bounding box center [241, 355] width 105 height 23
click at [250, 360] on p "Habilite a númeração sequencial de pedidos" at bounding box center [241, 355] width 105 height 23
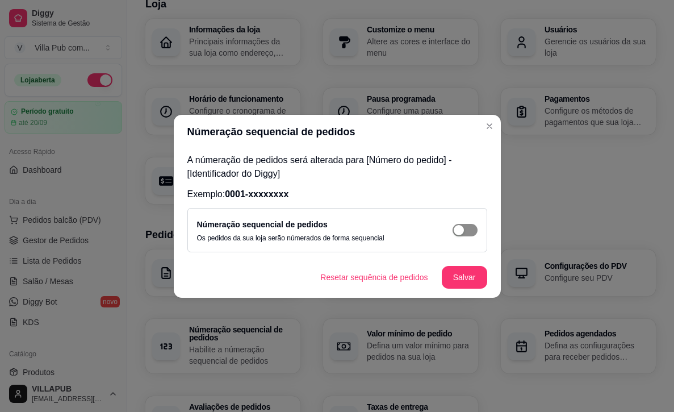
click at [460, 229] on div "button" at bounding box center [459, 230] width 10 height 10
click at [461, 278] on button "Salvar" at bounding box center [464, 277] width 45 height 23
click at [404, 278] on button "Resetar sequência de pedidos" at bounding box center [374, 277] width 126 height 23
click at [468, 278] on button "Salvar" at bounding box center [464, 277] width 45 height 23
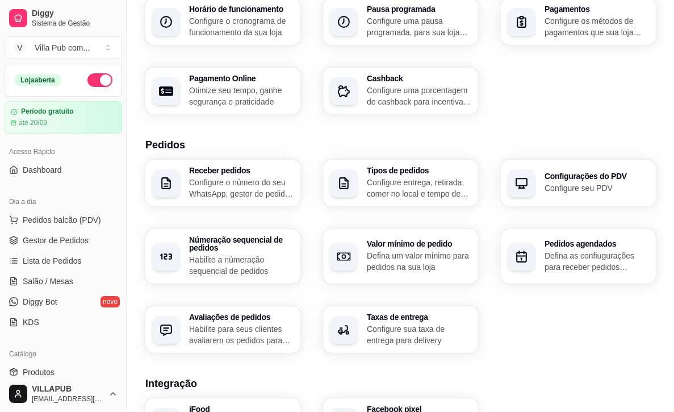
scroll to position [127, 0]
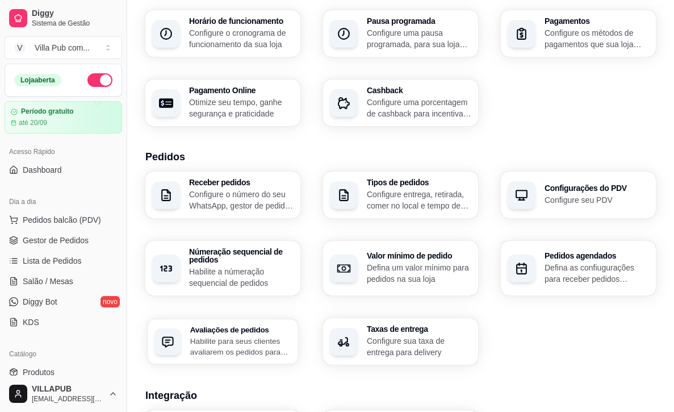
click at [269, 354] on p "Habilite para seus clientes avaliarem os pedidos para saber como está o feedbac…" at bounding box center [240, 346] width 101 height 22
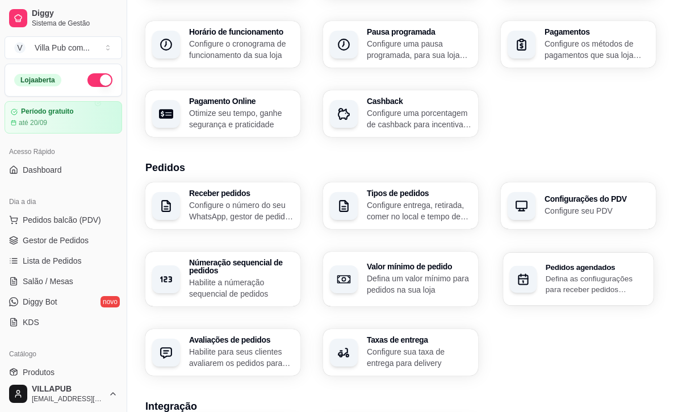
click at [578, 265] on h3 "Pedidos agendados" at bounding box center [596, 267] width 101 height 8
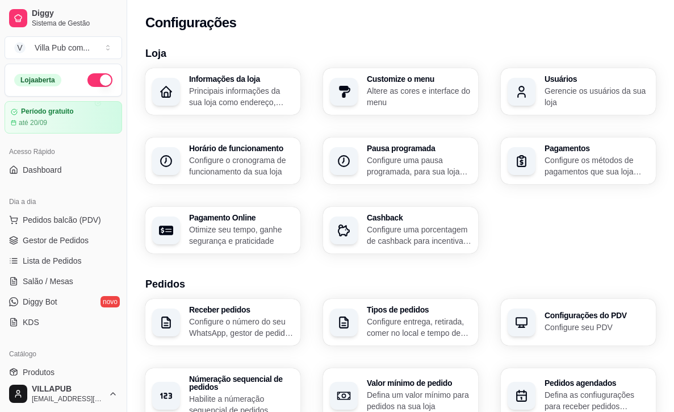
scroll to position [0, 0]
click at [540, 166] on div "Pagamentos Configure os métodos de pagamentos que sua loja aceita" at bounding box center [578, 160] width 155 height 47
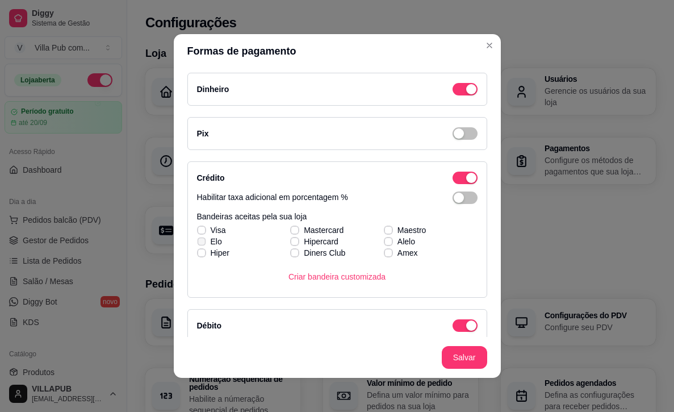
scroll to position [8, 0]
click at [197, 231] on label "Elo" at bounding box center [210, 241] width 34 height 20
click at [197, 236] on input "Elo" at bounding box center [200, 239] width 7 height 7
checkbox input "true"
click at [204, 227] on span at bounding box center [201, 229] width 9 height 9
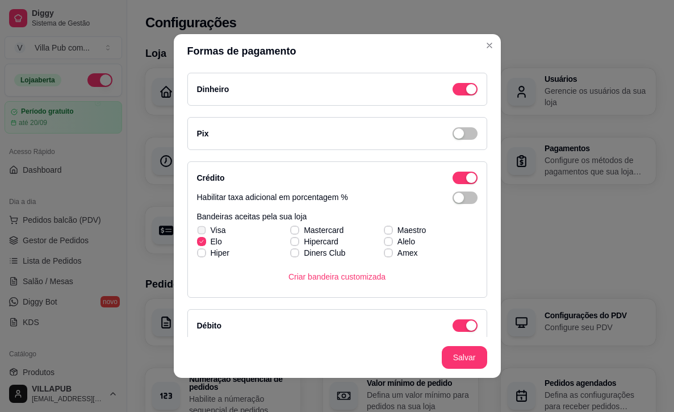
click at [204, 227] on input "Visa" at bounding box center [200, 227] width 7 height 7
checkbox input "true"
click at [294, 231] on div "Visa Mastercard Maestro [PERSON_NAME] Alelo Hiper Diners Club Amex" at bounding box center [337, 241] width 281 height 34
click at [302, 229] on label "Mastercard" at bounding box center [317, 230] width 62 height 20
click at [297, 229] on input "Mastercard" at bounding box center [293, 227] width 7 height 7
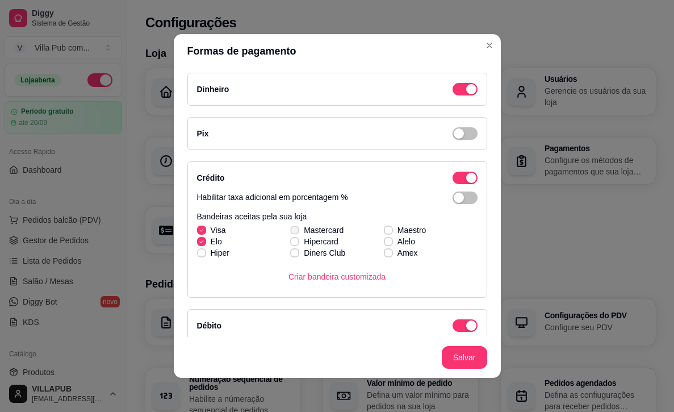
checkbox input "true"
click at [204, 257] on label "Hiper" at bounding box center [213, 253] width 41 height 20
click at [204, 254] on input "Hiper" at bounding box center [200, 250] width 7 height 7
click at [204, 257] on label "Hiper" at bounding box center [213, 253] width 41 height 20
click at [204, 254] on input "Hiper" at bounding box center [200, 250] width 7 height 7
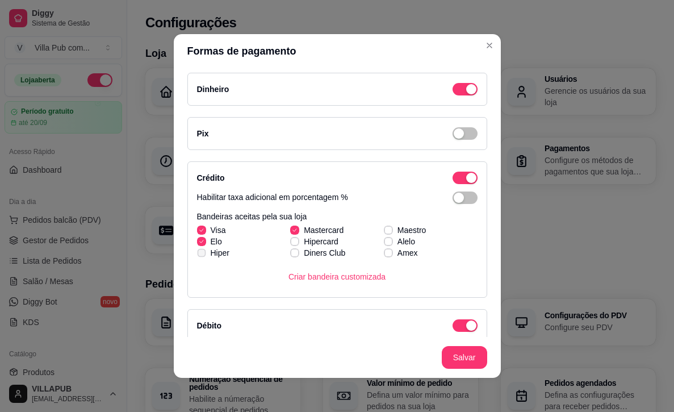
click at [204, 247] on label "Hiper" at bounding box center [213, 253] width 41 height 20
click at [204, 247] on input "Hiper" at bounding box center [200, 250] width 7 height 7
checkbox input "true"
click at [208, 232] on label "Elo" at bounding box center [210, 241] width 34 height 20
click at [204, 236] on input "Elo" at bounding box center [200, 239] width 7 height 7
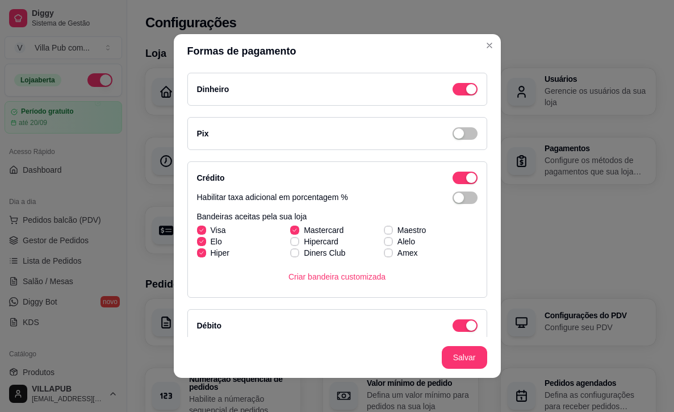
checkbox input "false"
click at [207, 229] on label "Visa" at bounding box center [212, 230] width 38 height 20
click at [204, 229] on input "Visa" at bounding box center [200, 227] width 7 height 7
checkbox input "false"
click at [202, 248] on label "Hiper" at bounding box center [213, 253] width 41 height 20
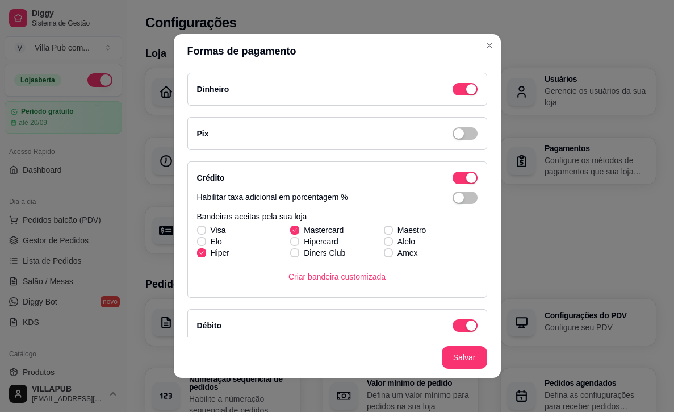
click at [202, 248] on input "Hiper" at bounding box center [200, 250] width 7 height 7
checkbox input "false"
click at [303, 225] on label "Mastercard" at bounding box center [317, 230] width 62 height 20
click at [297, 225] on input "Mastercard" at bounding box center [293, 227] width 7 height 7
checkbox input "false"
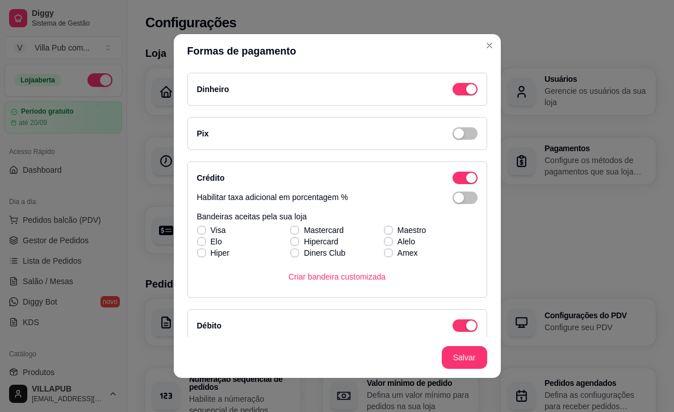
scroll to position [0, 0]
click at [469, 95] on span "button" at bounding box center [465, 89] width 25 height 12
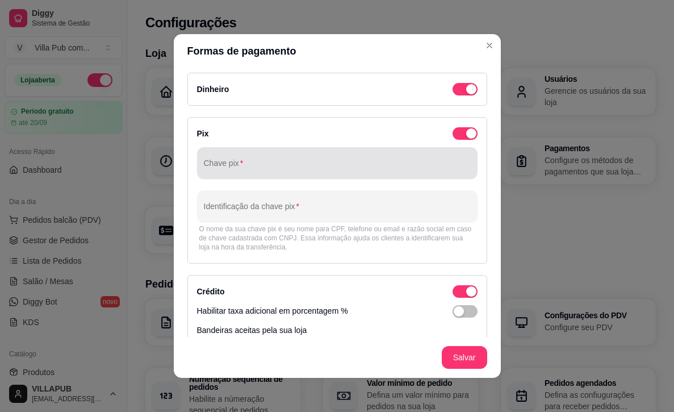
click at [417, 170] on input "Chave pix" at bounding box center [337, 167] width 267 height 11
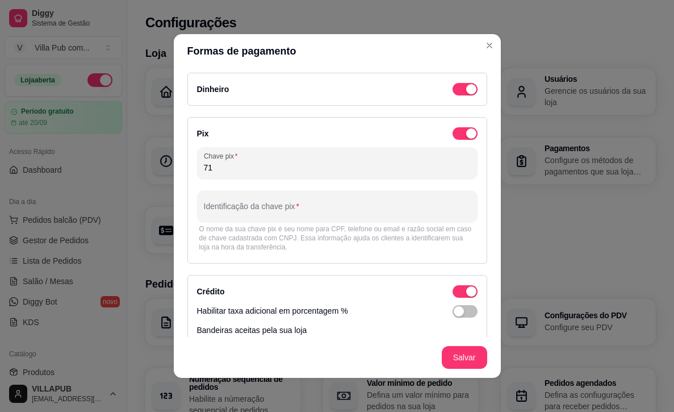
type input "7"
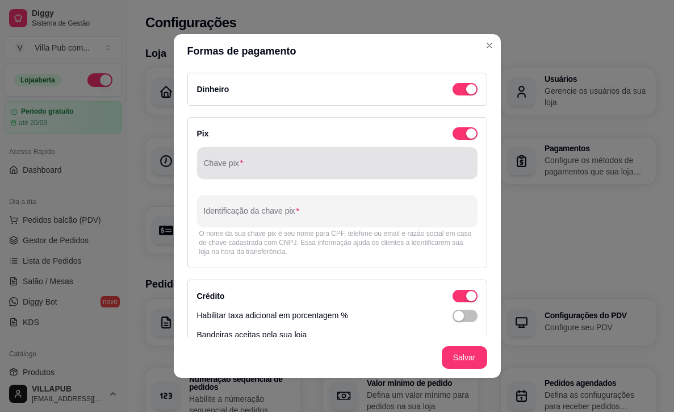
click at [408, 160] on div at bounding box center [337, 163] width 267 height 23
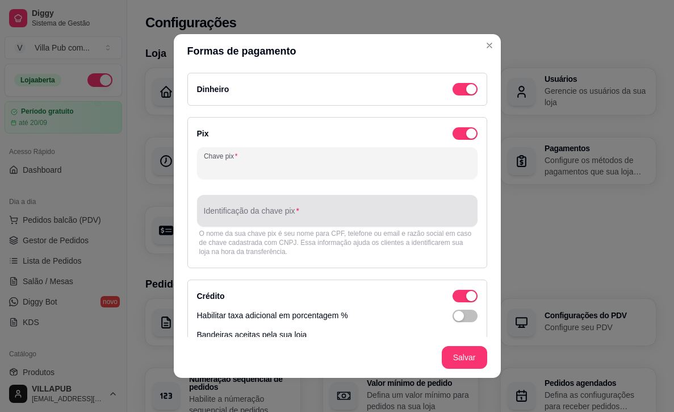
click at [370, 198] on div "Identificação da chave pix" at bounding box center [337, 211] width 281 height 32
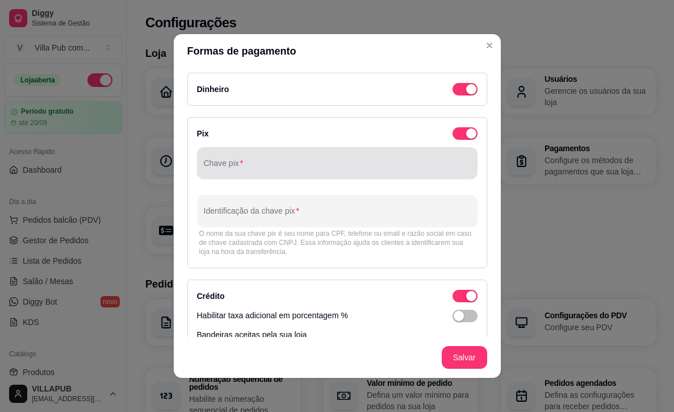
click at [398, 158] on div at bounding box center [337, 163] width 267 height 23
drag, startPoint x: 457, startPoint y: 148, endPoint x: 461, endPoint y: 143, distance: 6.5
click at [457, 148] on div "Chave pix" at bounding box center [337, 163] width 281 height 32
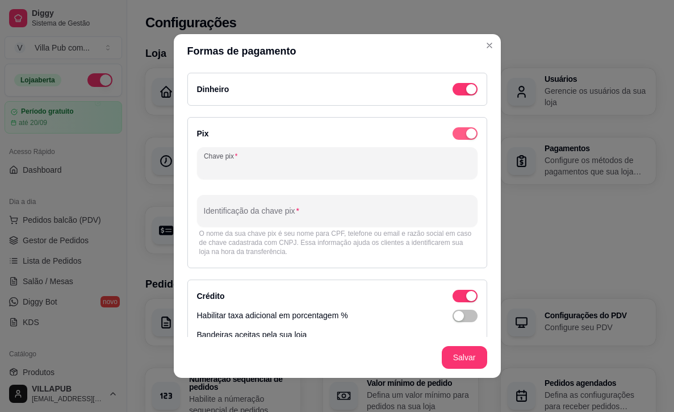
click at [465, 95] on span "button" at bounding box center [465, 89] width 25 height 12
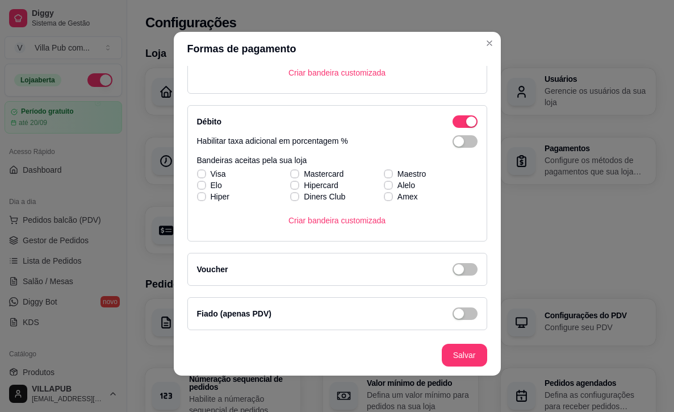
scroll to position [2, 0]
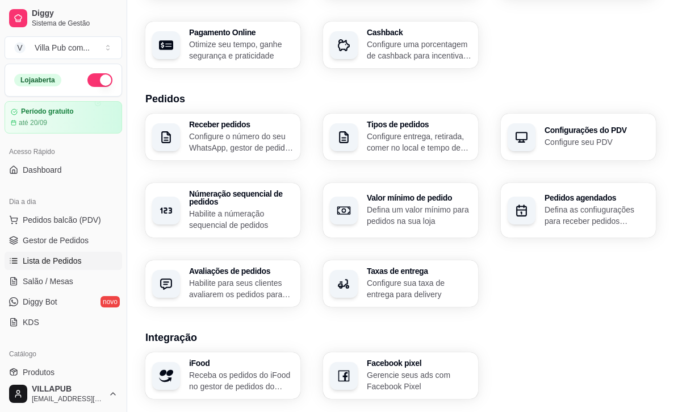
scroll to position [216, 0]
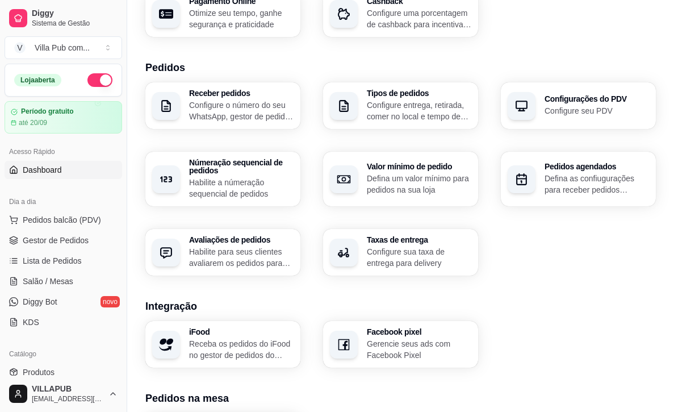
click at [37, 173] on span "Dashboard" at bounding box center [42, 169] width 39 height 11
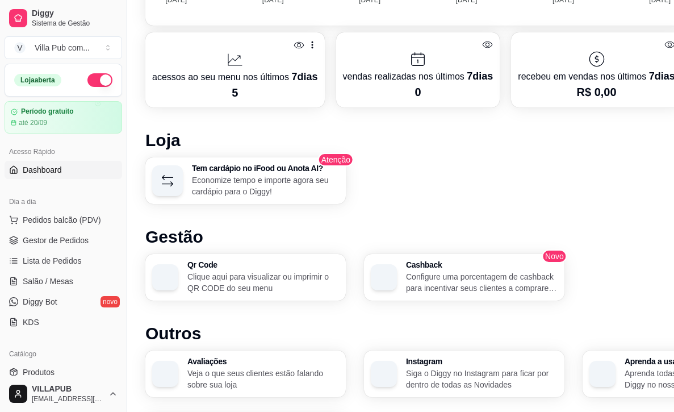
scroll to position [573, 0]
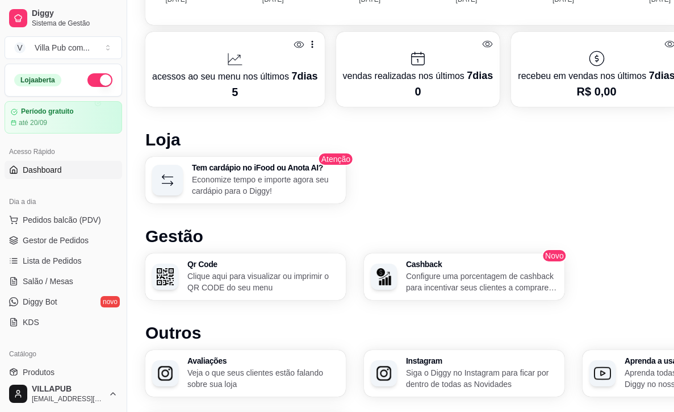
click at [298, 272] on p "Clique aqui para visualizar ou imprimir o QR CODE do seu menu" at bounding box center [263, 281] width 152 height 23
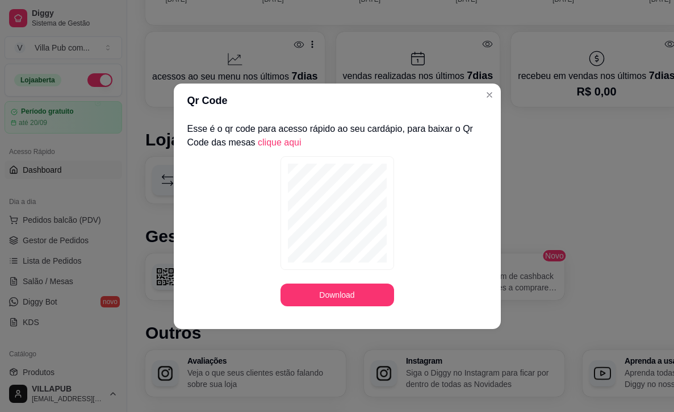
click at [279, 146] on link "clique aqui" at bounding box center [280, 142] width 44 height 10
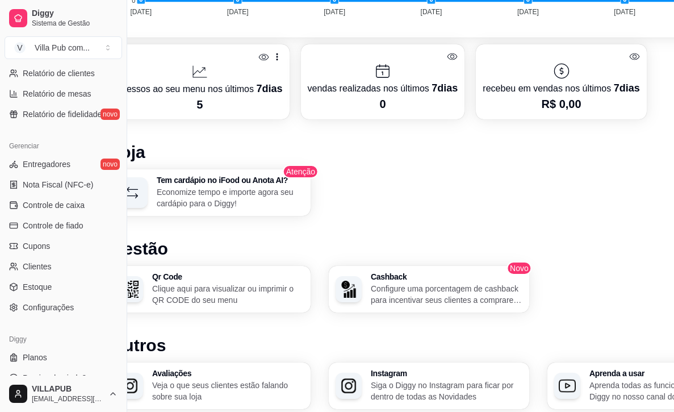
scroll to position [561, 0]
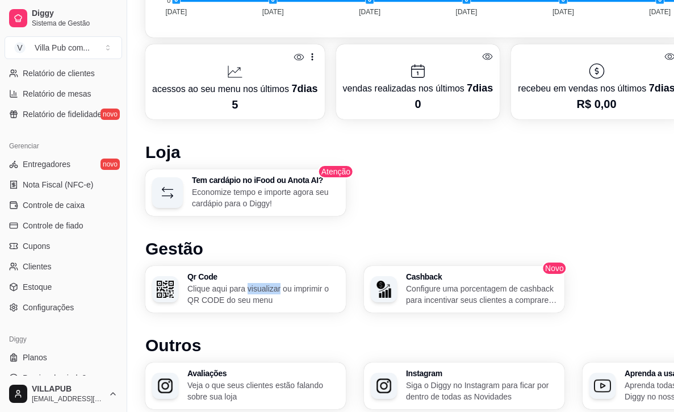
click at [199, 280] on h3 "Qr Code" at bounding box center [263, 277] width 152 height 8
click at [160, 286] on img "button" at bounding box center [167, 289] width 16 height 16
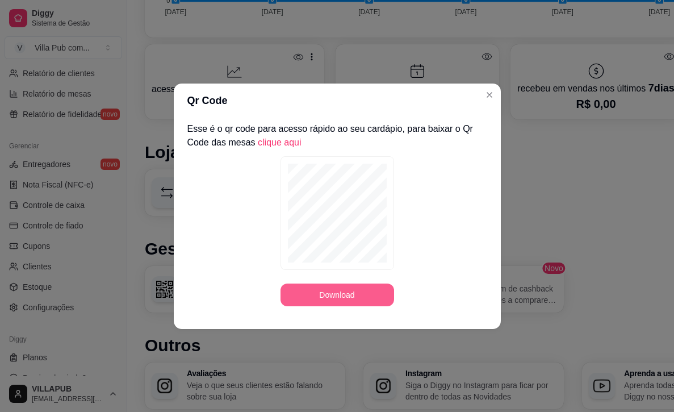
click at [375, 303] on button "Download" at bounding box center [338, 294] width 114 height 23
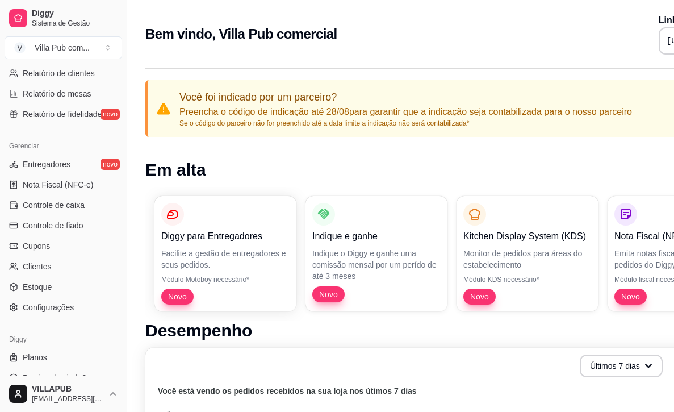
scroll to position [0, 0]
click at [107, 45] on button "V Villa Pub com ..." at bounding box center [64, 47] width 118 height 23
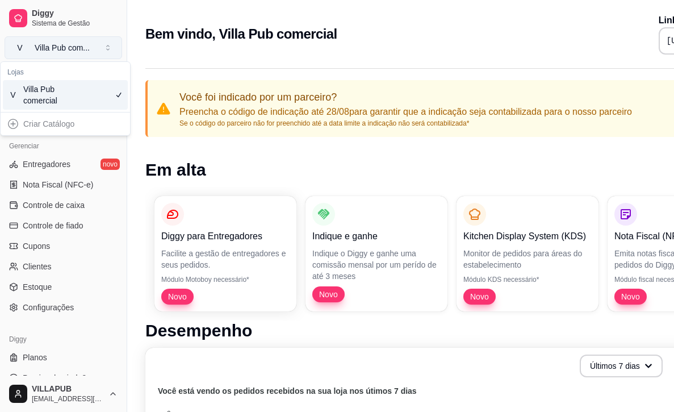
click at [107, 45] on button "V Villa Pub com ..." at bounding box center [64, 47] width 118 height 23
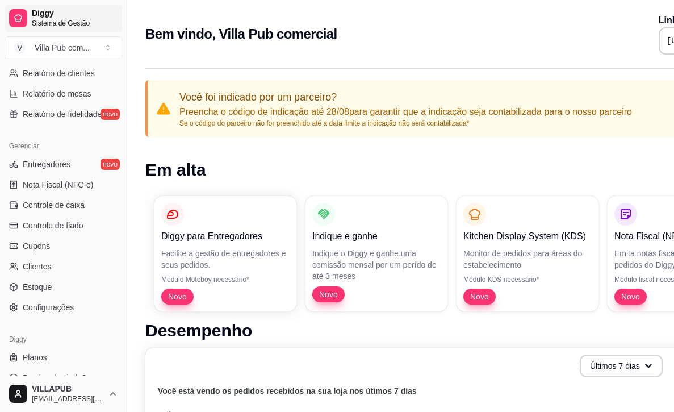
click at [80, 22] on span "Sistema de Gestão" at bounding box center [75, 23] width 86 height 9
click at [74, 215] on ul "Entregadores novo Nota Fiscal (NFC-e) Controle de caixa Controle de fiado Cupon…" at bounding box center [64, 235] width 118 height 161
click at [73, 212] on link "Controle de caixa" at bounding box center [64, 206] width 118 height 18
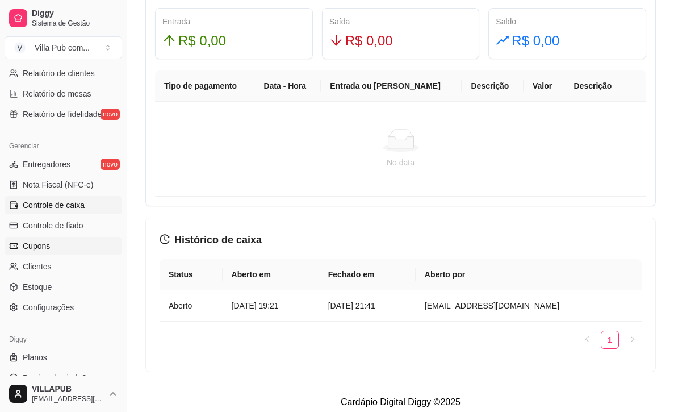
scroll to position [742, 0]
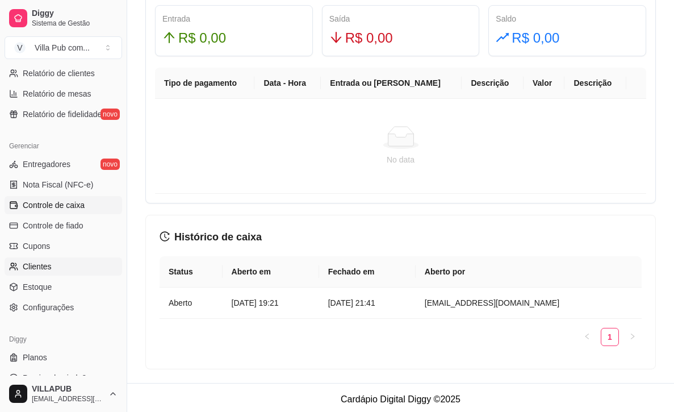
click at [84, 257] on ul "Entregadores novo Nota Fiscal (NFC-e) Controle de caixa Controle de fiado Cupon…" at bounding box center [64, 235] width 118 height 161
click at [79, 251] on link "Cupons" at bounding box center [64, 246] width 118 height 18
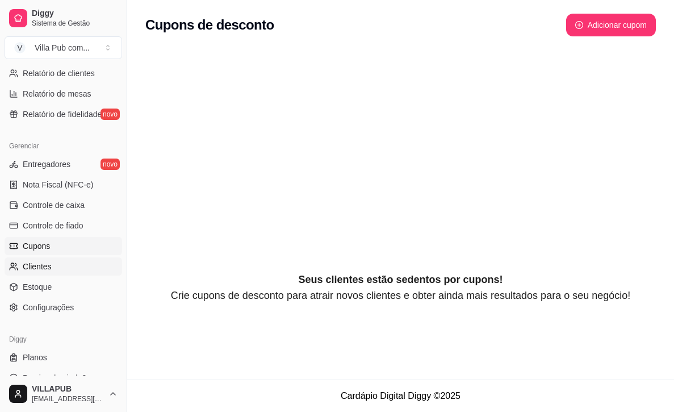
click at [59, 272] on link "Clientes" at bounding box center [64, 266] width 118 height 18
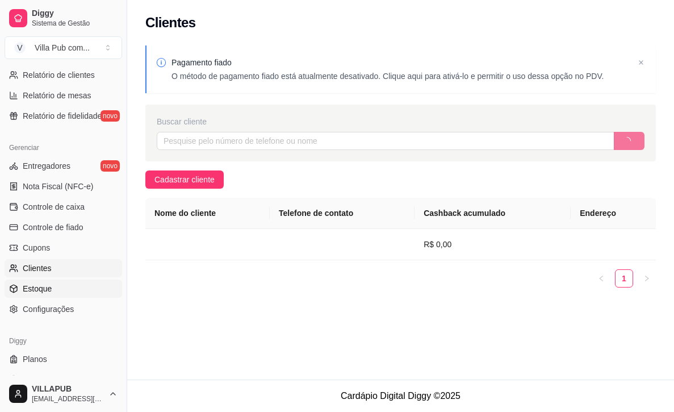
scroll to position [387, 0]
click at [57, 283] on link "Estoque" at bounding box center [64, 290] width 118 height 18
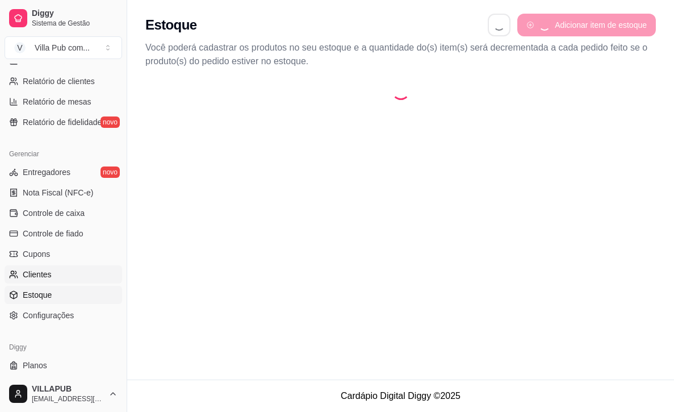
select select "QUANTITY_ORDER"
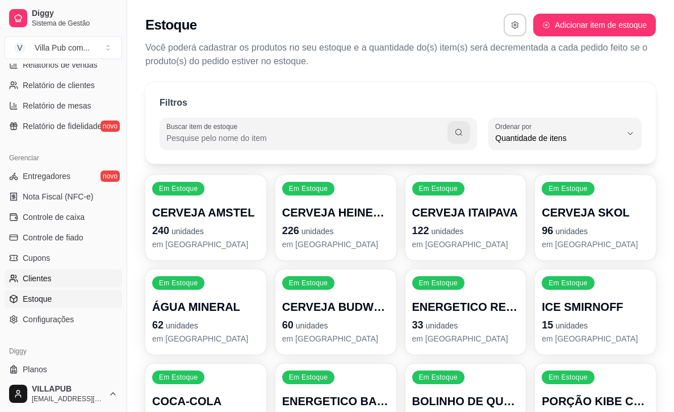
scroll to position [380, 0]
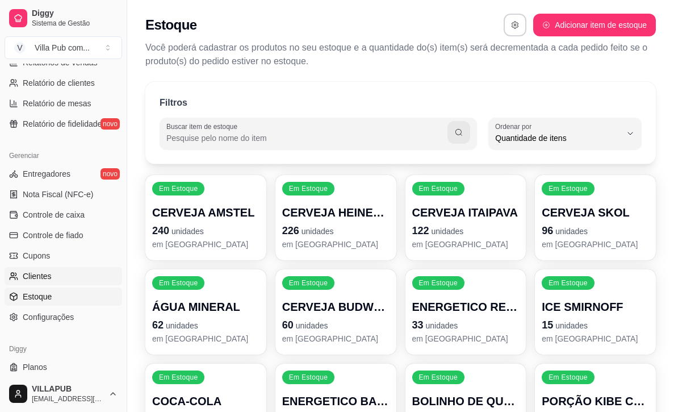
click at [50, 279] on span "Clientes" at bounding box center [37, 275] width 29 height 11
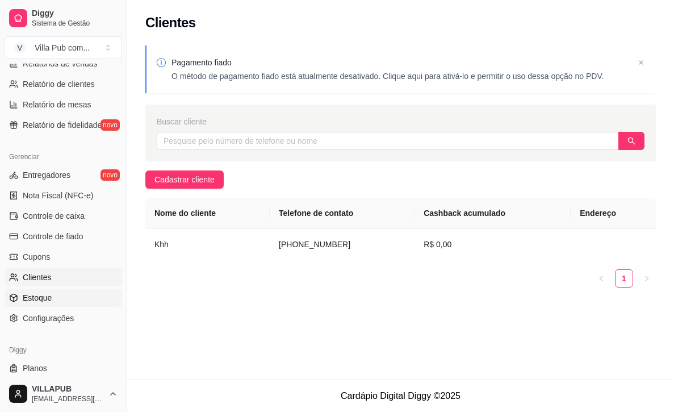
click at [45, 290] on link "Estoque" at bounding box center [64, 298] width 118 height 18
select select "QUANTITY_ORDER"
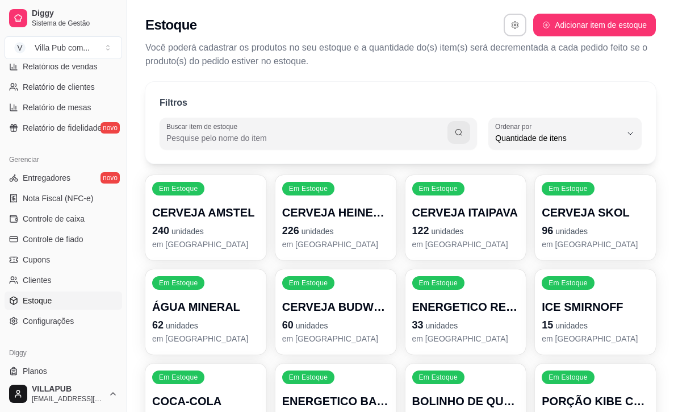
scroll to position [379, 0]
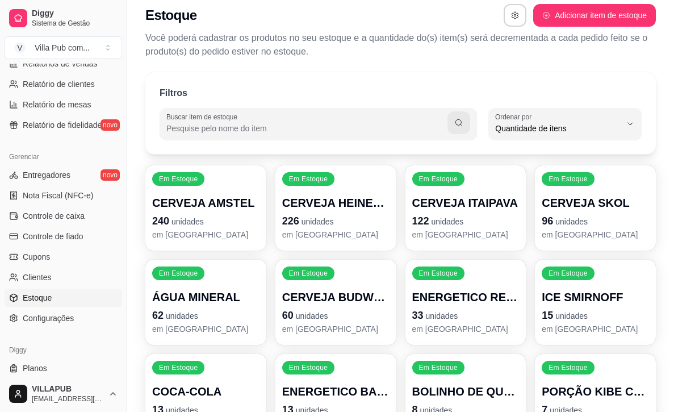
click at [500, 28] on div "Estoque Adicionar item de estoque Você poderá cadastrar os produtos no seu esto…" at bounding box center [400, 27] width 547 height 75
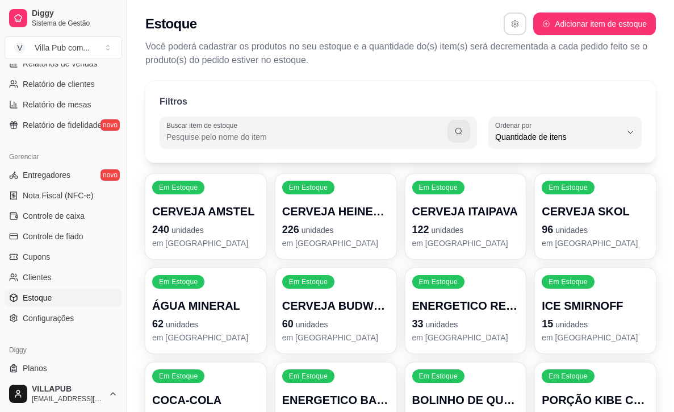
scroll to position [1, 1]
click at [513, 24] on icon "button" at bounding box center [515, 24] width 8 height 8
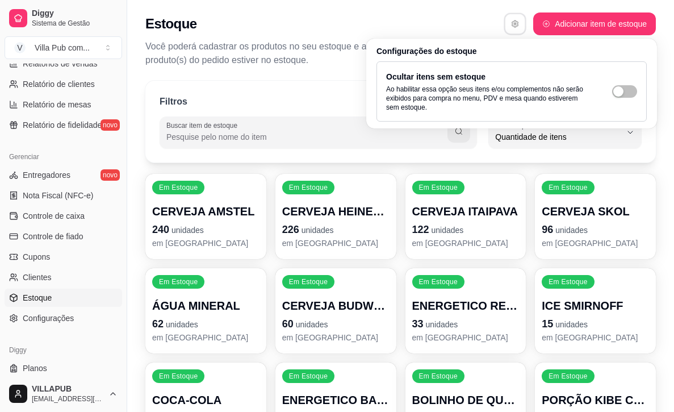
scroll to position [1, 0]
click at [608, 94] on div "Ocultar itens sem estoque Ao habilitar essa opção seus itens e/ou complementos …" at bounding box center [511, 91] width 251 height 41
click at [616, 91] on div "button" at bounding box center [618, 91] width 10 height 10
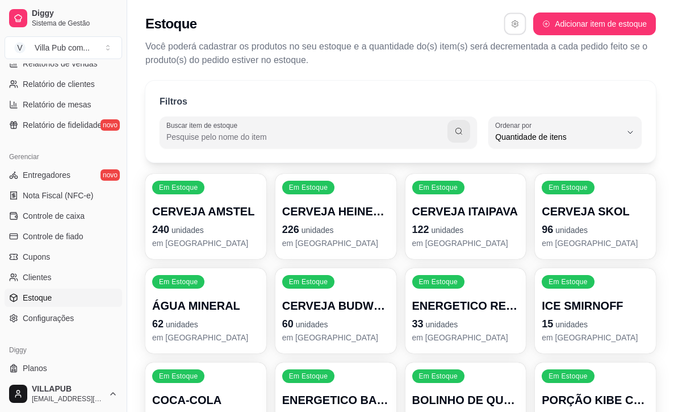
click at [445, 28] on div "Estoque Adicionar item de estoque" at bounding box center [400, 23] width 511 height 23
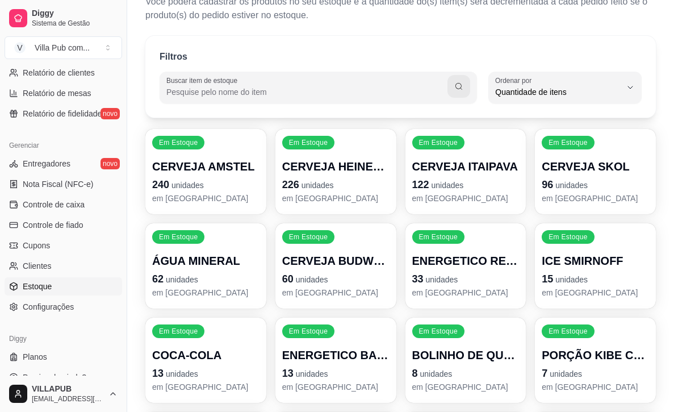
scroll to position [390, 0]
click at [55, 383] on span "Precisa de ajuda?" at bounding box center [55, 377] width 64 height 11
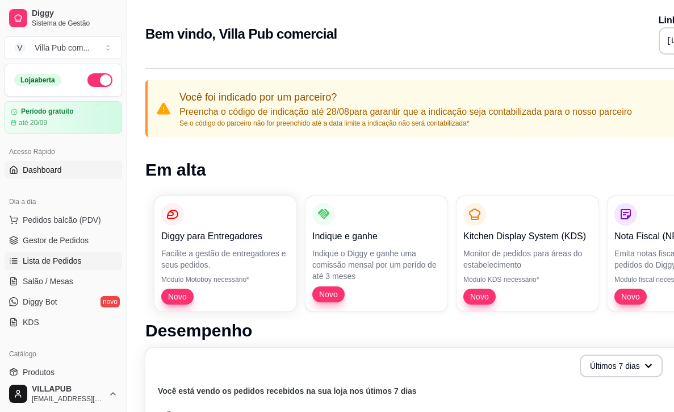
click at [62, 263] on span "Lista de Pedidos" at bounding box center [52, 260] width 59 height 11
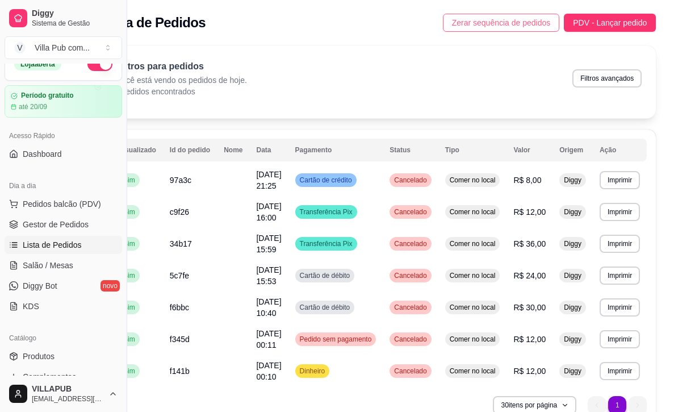
scroll to position [0, 66]
click at [456, 18] on span "Zerar sequência de pedidos" at bounding box center [501, 22] width 99 height 12
click at [496, 34] on div "Lista de Pedidos Zerar sequência de pedidos PDV - Lançar pedido" at bounding box center [380, 19] width 590 height 39
click at [496, 32] on div "Lista de Pedidos Zerar sequência de pedidos PDV - Lançar pedido" at bounding box center [380, 19] width 590 height 39
click at [496, 31] on button "Zerar sequência de pedidos" at bounding box center [501, 23] width 117 height 18
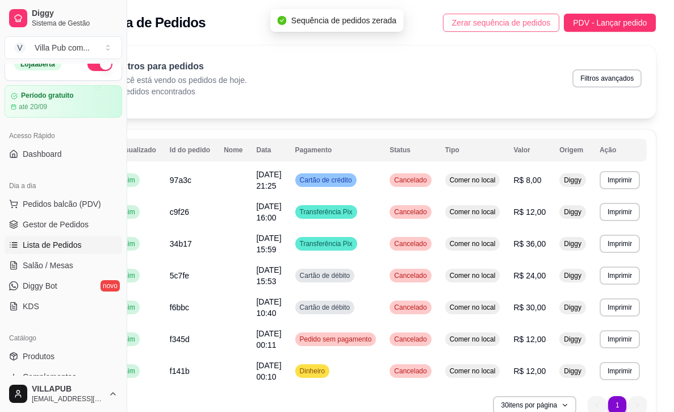
click at [496, 31] on button "Zerar sequência de pedidos" at bounding box center [501, 23] width 117 height 18
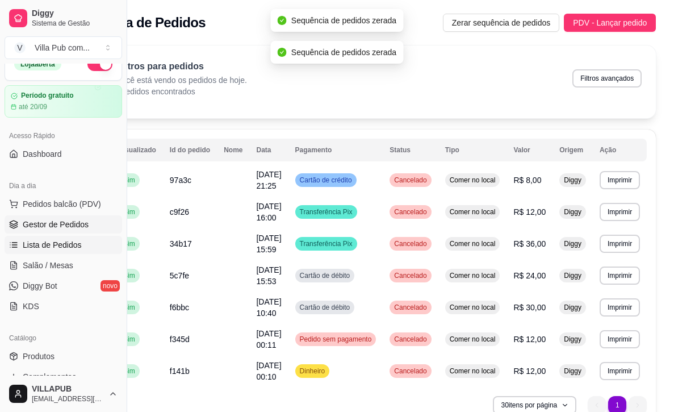
click at [68, 220] on span "Gestor de Pedidos" at bounding box center [56, 224] width 66 height 11
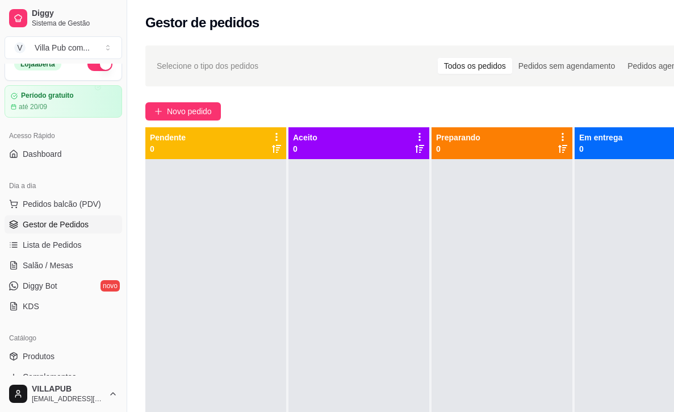
click at [577, 80] on div "Selecione o tipo dos pedidos Todos os pedidos Pedidos sem agendamento Pedidos a…" at bounding box center [430, 65] width 571 height 41
click at [569, 72] on div "Pedidos sem agendamento" at bounding box center [566, 66] width 109 height 16
click at [512, 58] on input "Pedidos sem agendamento" at bounding box center [512, 58] width 0 height 0
click at [204, 110] on span "Novo pedido" at bounding box center [189, 111] width 45 height 12
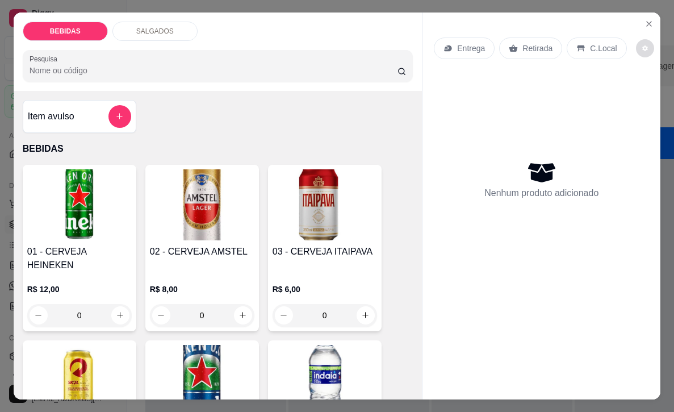
click at [643, 45] on icon "decrease-product-quantity" at bounding box center [645, 48] width 7 height 7
click at [645, 22] on icon "Close" at bounding box center [649, 23] width 9 height 9
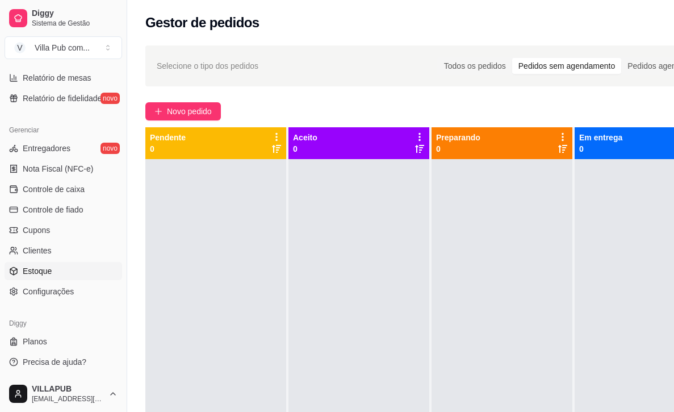
scroll to position [406, 0]
click at [72, 298] on link "Configurações" at bounding box center [64, 291] width 118 height 18
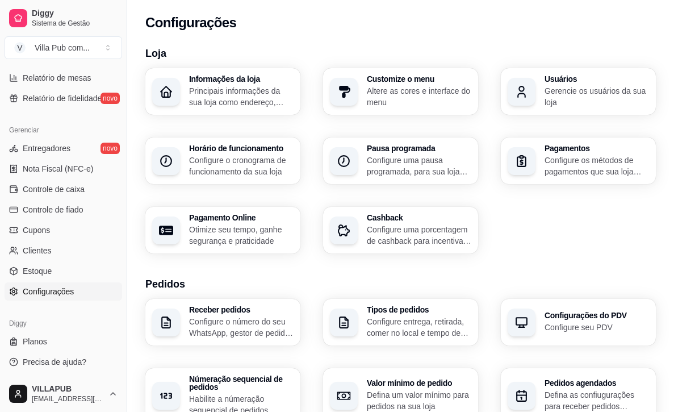
scroll to position [1, 0]
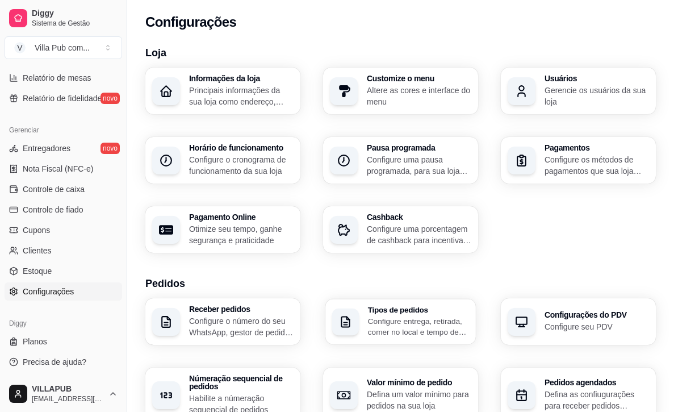
click at [467, 337] on p "Configure entrega, retirada, comer no local e tempo de entrega e de retirada" at bounding box center [418, 326] width 101 height 22
click at [561, 321] on p "Configure seu PDV" at bounding box center [597, 326] width 105 height 11
click at [249, 320] on p "Configure o número do seu WhatsApp, gestor de pedidos e outros" at bounding box center [241, 326] width 105 height 23
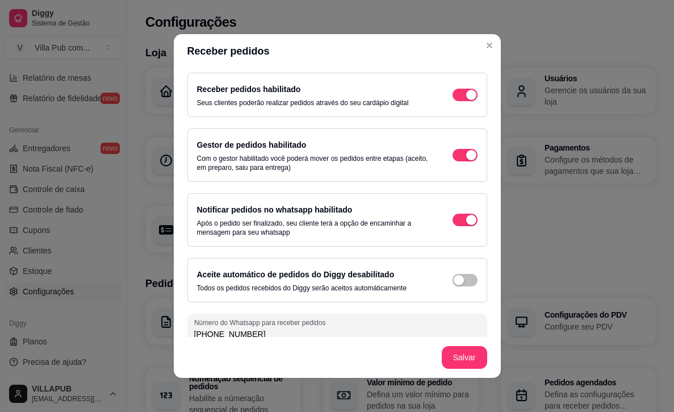
click at [471, 167] on div "Gestor de pedidos habilitado Com o gestor habilitado você poderá mover os pedid…" at bounding box center [337, 155] width 281 height 34
click at [473, 100] on div "button" at bounding box center [471, 95] width 10 height 10
click at [476, 91] on div "button" at bounding box center [471, 95] width 10 height 10
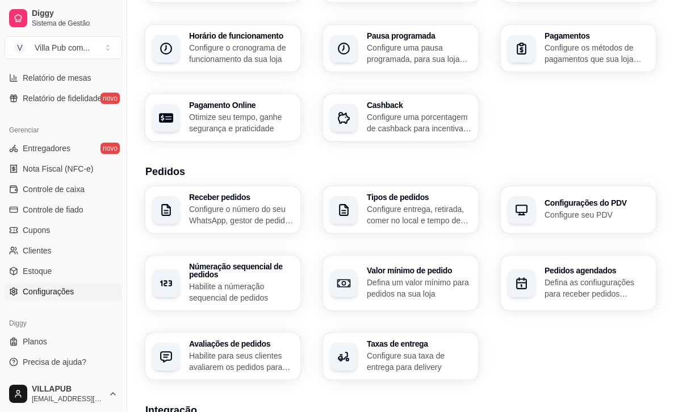
scroll to position [113, 0]
click at [259, 296] on p "Habilite a númeração sequencial de pedidos" at bounding box center [240, 291] width 101 height 22
click at [415, 295] on p "Defina um valor mínimo para pedidos na sua loja" at bounding box center [419, 287] width 105 height 23
click at [581, 288] on p "Defina as confiugurações para receber pedidos agendados" at bounding box center [597, 287] width 105 height 23
click at [613, 288] on p "Defina as confiugurações para receber pedidos agendados" at bounding box center [596, 287] width 101 height 22
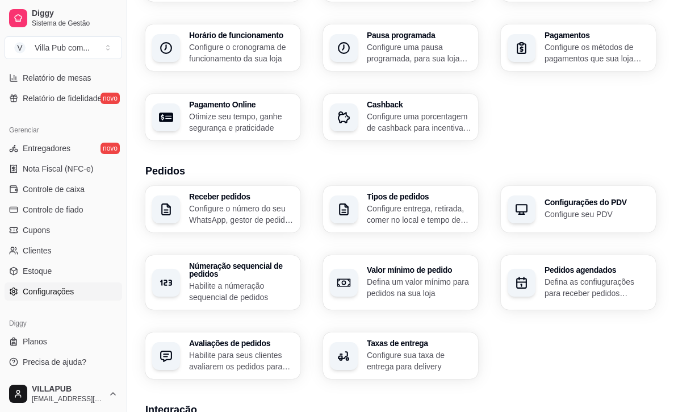
click at [273, 215] on p "Configure o número do seu WhatsApp, gestor de pedidos e outros" at bounding box center [241, 214] width 105 height 23
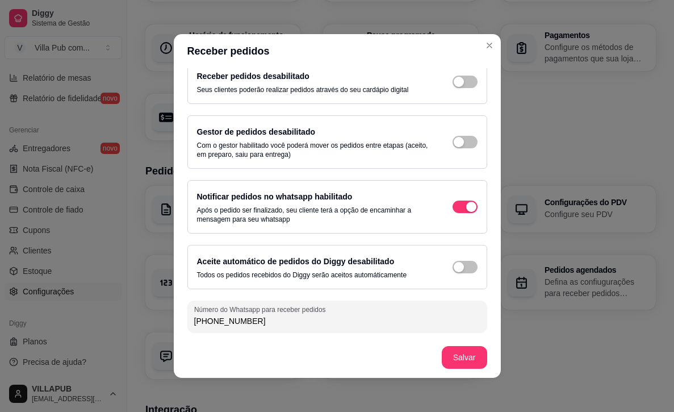
scroll to position [2, 0]
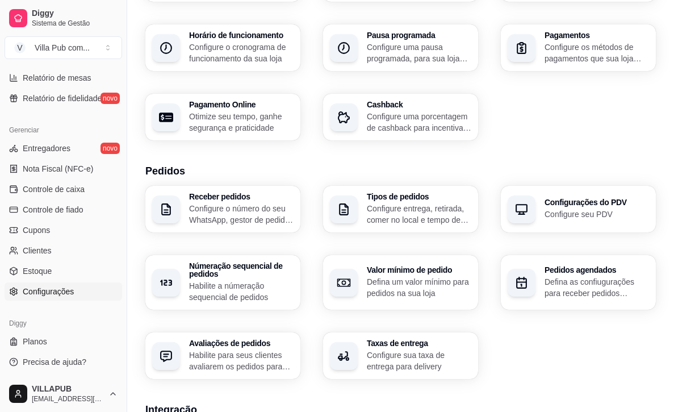
click at [243, 348] on div "Avaliações de pedidos Habilite para seus clientes avaliarem os pedidos para sab…" at bounding box center [241, 355] width 105 height 33
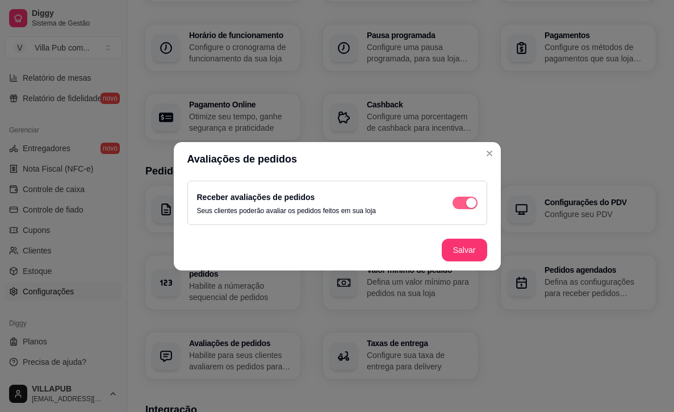
click at [462, 203] on span "button" at bounding box center [465, 203] width 25 height 12
drag, startPoint x: 433, startPoint y: 210, endPoint x: 438, endPoint y: 214, distance: 6.4
click at [433, 210] on div "Receber avaliações de pedidos Seus clientes poderão avaliar os pedidos feitos e…" at bounding box center [337, 202] width 281 height 25
click at [470, 261] on footer "Salvar" at bounding box center [337, 249] width 327 height 41
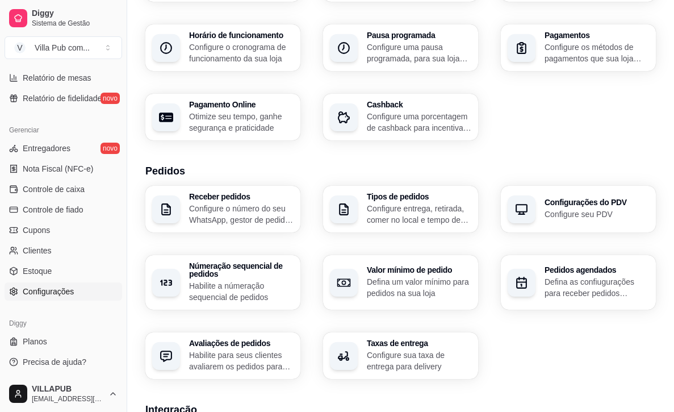
click at [409, 364] on p "Configure sua taxa de entrega para delivery" at bounding box center [419, 360] width 105 height 23
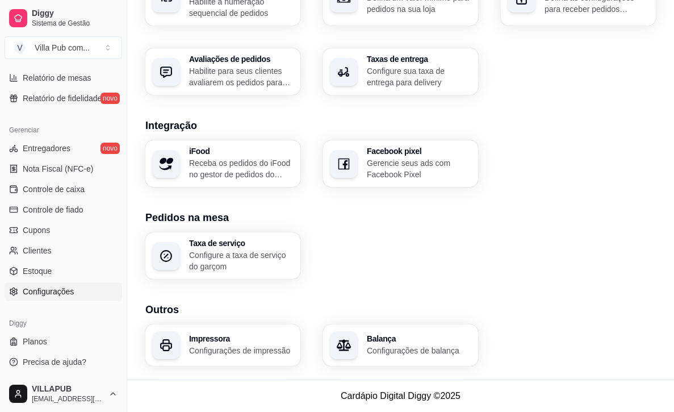
scroll to position [402, 0]
click at [245, 259] on p "Configure a taxa de serviço do garçom" at bounding box center [241, 260] width 105 height 23
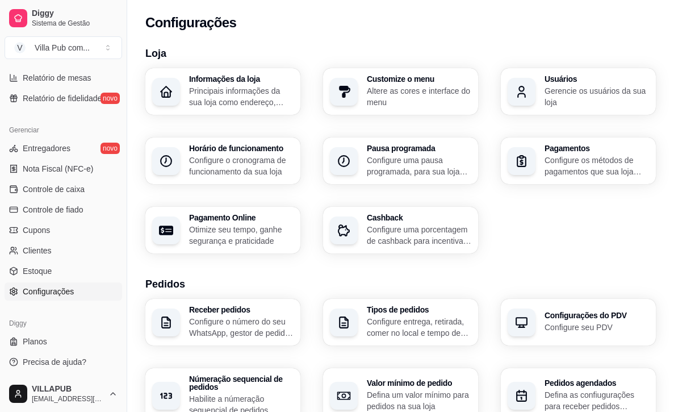
scroll to position [0, 0]
click at [258, 94] on p "Principais informações da sua loja como endereço, nome e mais" at bounding box center [241, 96] width 105 height 23
click at [613, 98] on p "Gerencie os usuários da sua loja" at bounding box center [597, 96] width 105 height 23
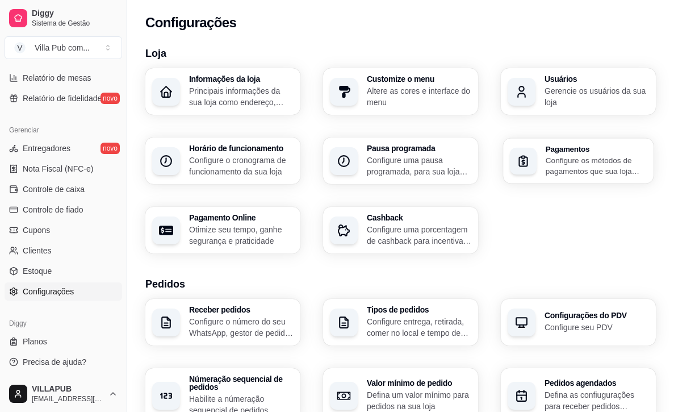
click at [579, 164] on p "Configure os métodos de pagamentos que sua loja aceita" at bounding box center [596, 165] width 101 height 22
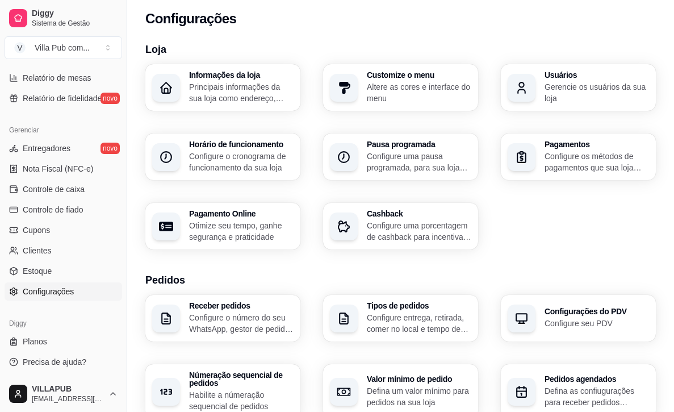
scroll to position [4, 0]
click at [286, 153] on p "Configure o cronograma de funcionamento da sua loja" at bounding box center [241, 162] width 105 height 23
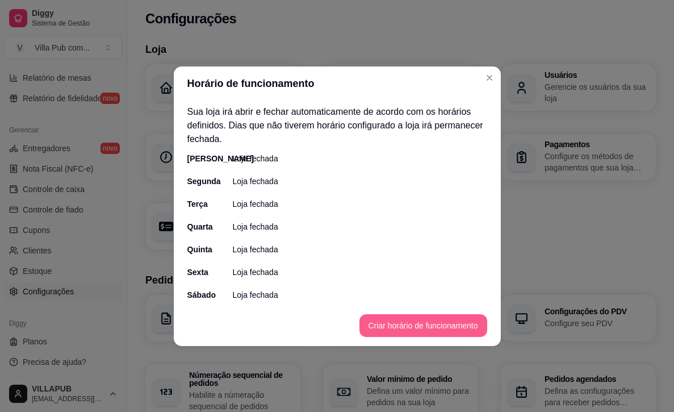
click at [409, 324] on button "Criar horário de funcionamento" at bounding box center [424, 325] width 128 height 23
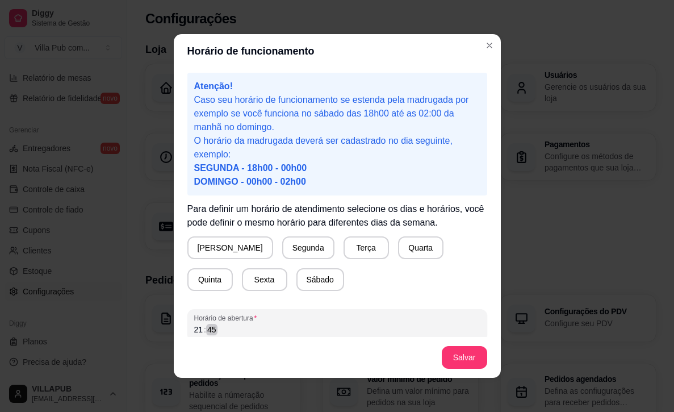
click at [249, 329] on div "21 : 45" at bounding box center [337, 330] width 286 height 14
click at [220, 247] on button "Domingo" at bounding box center [230, 248] width 83 height 22
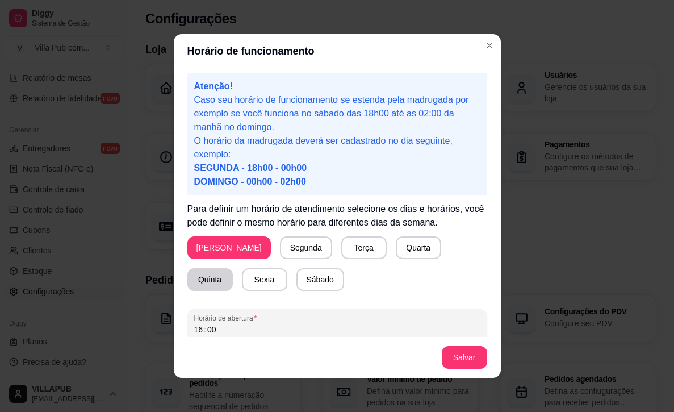
click at [233, 268] on button "Quinta" at bounding box center [209, 279] width 45 height 23
click at [401, 250] on button "Quarta" at bounding box center [418, 248] width 44 height 22
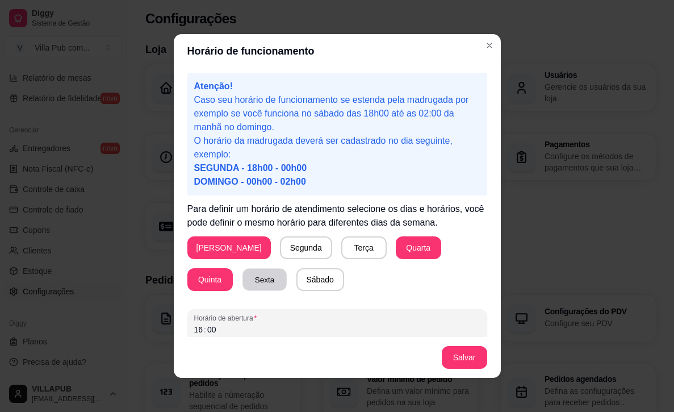
click at [243, 274] on button "Sexta" at bounding box center [265, 280] width 44 height 22
click at [297, 281] on button "Sábado" at bounding box center [320, 280] width 47 height 22
click at [465, 356] on button "Salvar" at bounding box center [464, 357] width 45 height 23
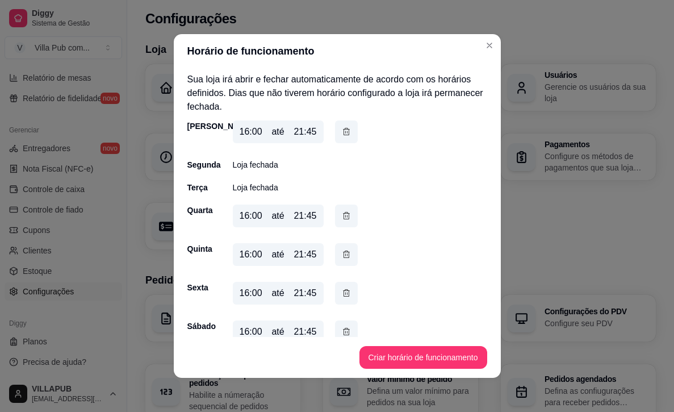
scroll to position [0, 0]
click at [319, 136] on div "16:00 até 21:45" at bounding box center [278, 131] width 91 height 23
click at [317, 132] on div "16:00 até 21:45" at bounding box center [278, 131] width 91 height 23
drag, startPoint x: 308, startPoint y: 131, endPoint x: 298, endPoint y: 131, distance: 9.7
click at [308, 131] on div "21:45" at bounding box center [305, 132] width 23 height 14
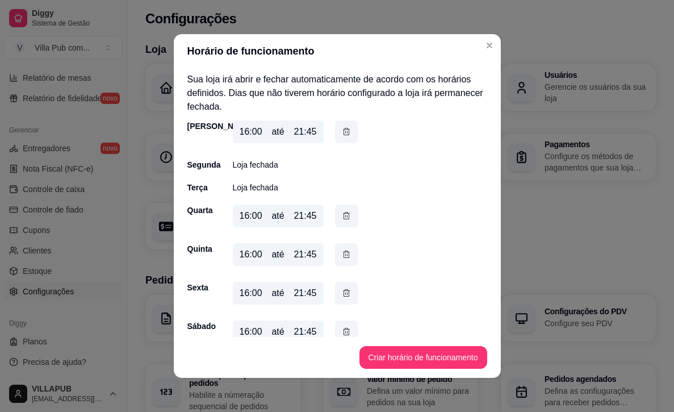
click at [277, 131] on div "até" at bounding box center [278, 132] width 12 height 14
click at [308, 126] on div "21:45" at bounding box center [305, 132] width 23 height 14
drag, startPoint x: 308, startPoint y: 126, endPoint x: 305, endPoint y: 136, distance: 10.6
click at [308, 126] on div "21:45" at bounding box center [305, 132] width 23 height 14
click at [305, 136] on div "21:45" at bounding box center [305, 132] width 23 height 14
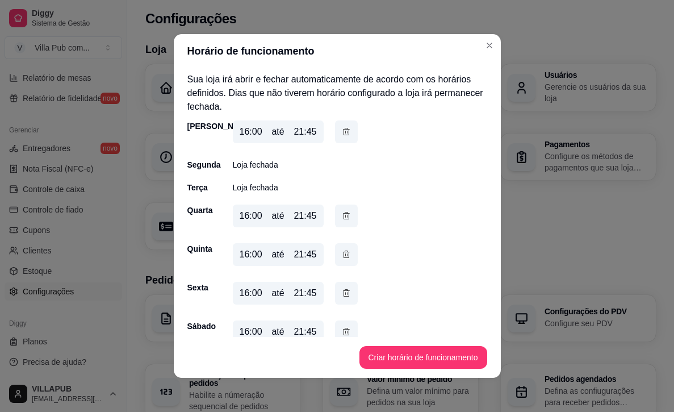
drag, startPoint x: 279, startPoint y: 129, endPoint x: 334, endPoint y: 193, distance: 84.2
click at [279, 129] on div "até" at bounding box center [278, 132] width 12 height 14
click at [370, 377] on footer "Criar horário de funcionamento" at bounding box center [337, 357] width 327 height 41
click at [376, 367] on button "Criar horário de funcionamento" at bounding box center [424, 357] width 128 height 23
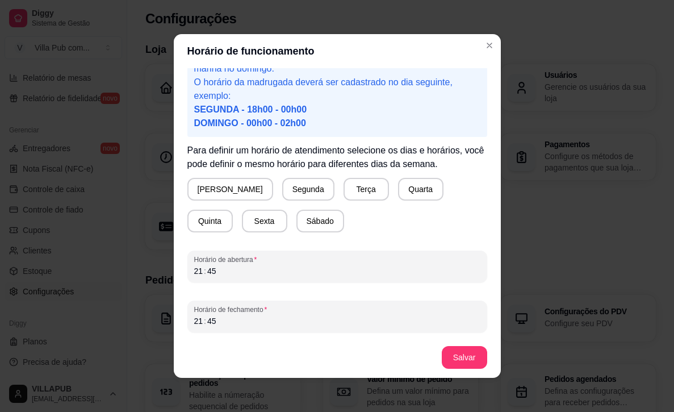
scroll to position [59, 0]
click at [179, 265] on div "Atenção! Caso seu horário de funcionamento se estenda pela madrugada por exempl…" at bounding box center [337, 202] width 327 height 269
click at [194, 270] on div "21 : 45" at bounding box center [337, 271] width 286 height 14
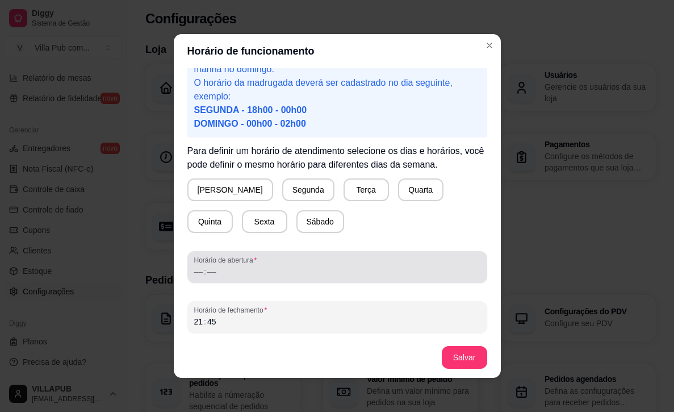
click at [228, 261] on span "Horário de abertura" at bounding box center [337, 260] width 286 height 9
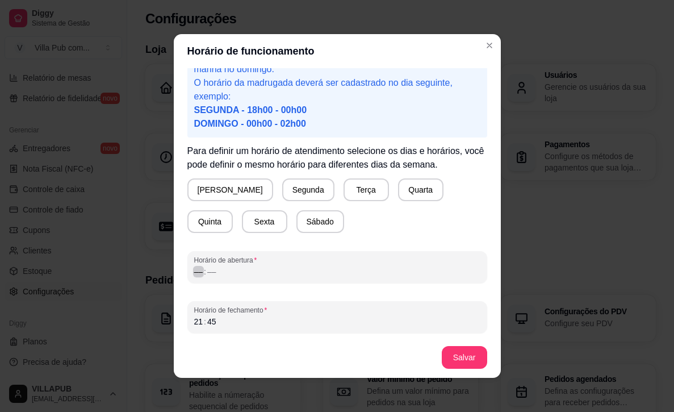
click at [229, 269] on div "–– : ––" at bounding box center [337, 272] width 286 height 14
click at [229, 272] on div "–– : ––" at bounding box center [337, 272] width 286 height 14
click at [216, 272] on div "––" at bounding box center [211, 271] width 11 height 11
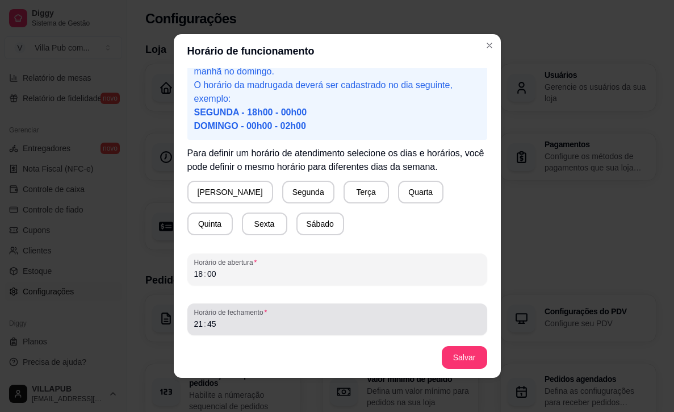
click at [278, 310] on span "Horário de fechamento" at bounding box center [337, 312] width 286 height 9
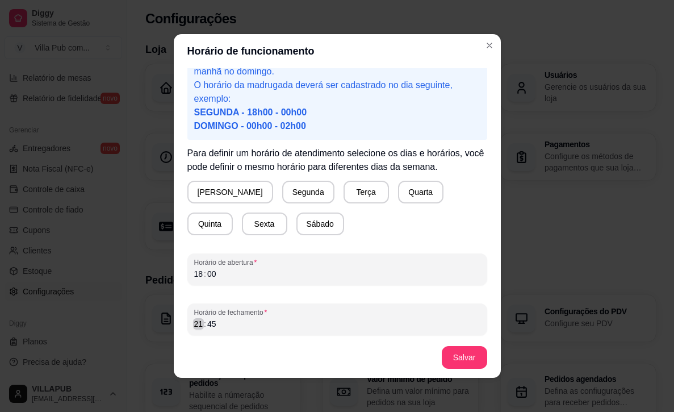
scroll to position [55, 0]
click at [156, 316] on div "Horário de funcionamento Atenção! Caso seu horário de funcionamento se estenda …" at bounding box center [337, 206] width 674 height 412
click at [213, 328] on div "21 : 45" at bounding box center [337, 325] width 286 height 14
click at [210, 326] on div "45" at bounding box center [211, 324] width 11 height 11
click at [206, 324] on div ":" at bounding box center [205, 324] width 5 height 11
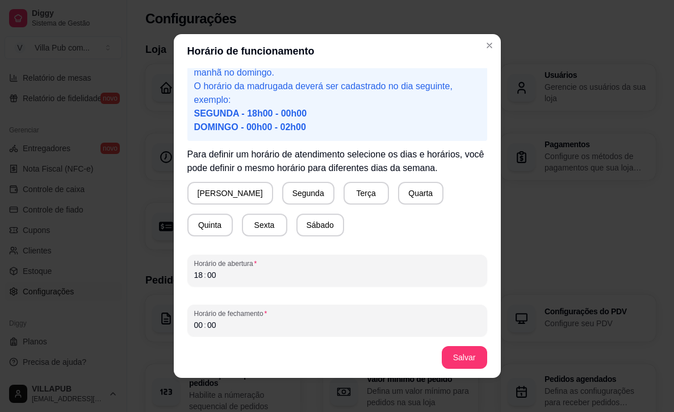
drag, startPoint x: 464, startPoint y: 372, endPoint x: 468, endPoint y: 366, distance: 6.9
click at [465, 371] on footer "Salvar" at bounding box center [337, 357] width 327 height 41
click at [471, 362] on button "Salvar" at bounding box center [464, 357] width 45 height 23
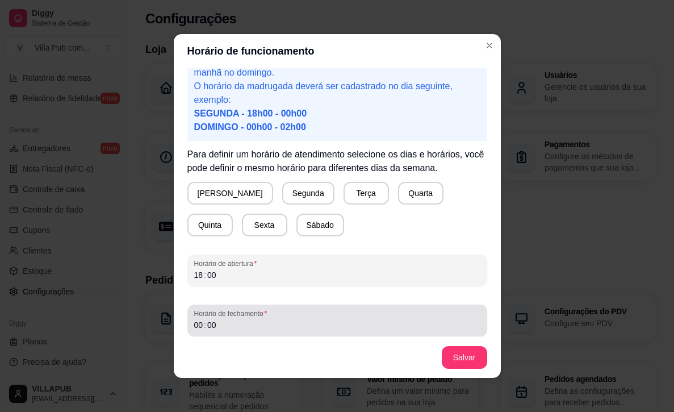
click at [258, 316] on span "Horário de fechamento" at bounding box center [337, 313] width 286 height 9
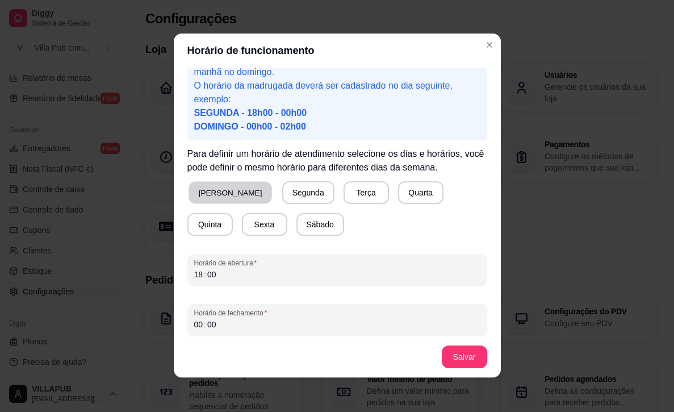
scroll to position [2, 0]
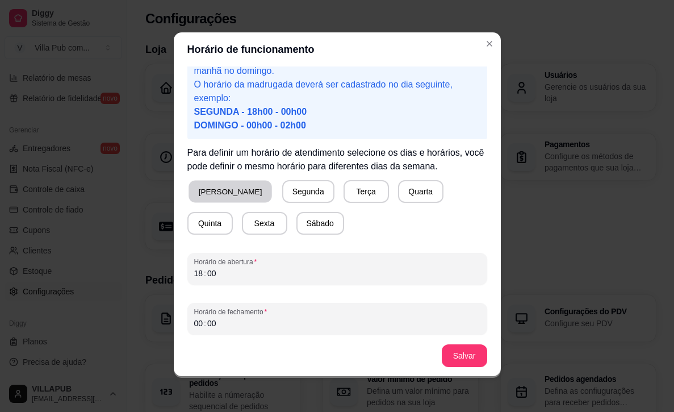
click at [223, 198] on button "Domingo" at bounding box center [230, 192] width 83 height 22
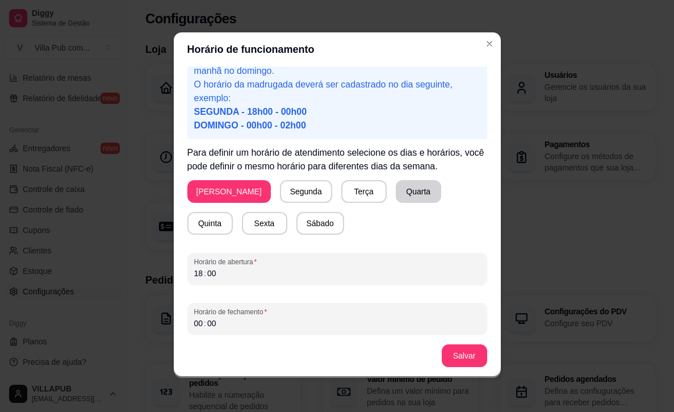
click at [396, 193] on button "Quarta" at bounding box center [418, 191] width 45 height 23
click at [233, 212] on button "Quinta" at bounding box center [209, 223] width 45 height 23
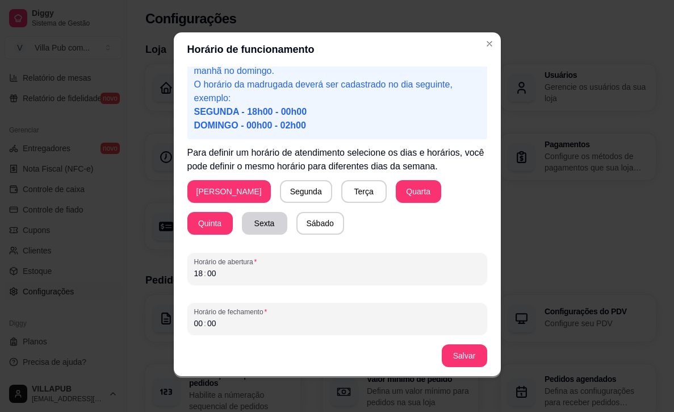
click at [242, 227] on button "Sexta" at bounding box center [264, 223] width 45 height 23
click at [296, 227] on button "Sábado" at bounding box center [320, 223] width 48 height 23
click at [475, 348] on button "Salvar" at bounding box center [464, 355] width 45 height 23
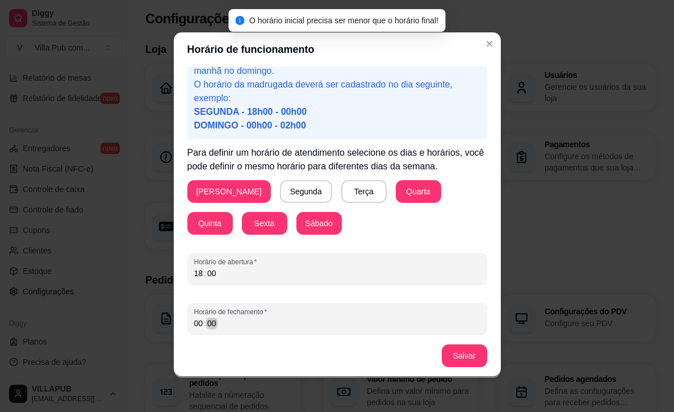
click at [241, 319] on div "00 : 00" at bounding box center [337, 323] width 286 height 14
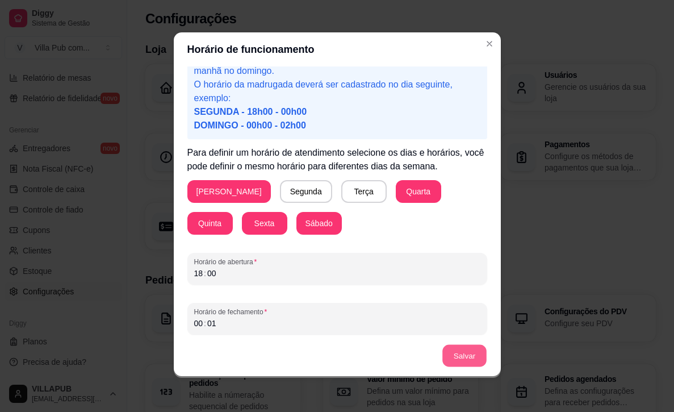
click at [452, 361] on button "Salvar" at bounding box center [464, 356] width 44 height 22
click at [248, 331] on div "Horário de fechamento 00 : 01" at bounding box center [337, 319] width 300 height 32
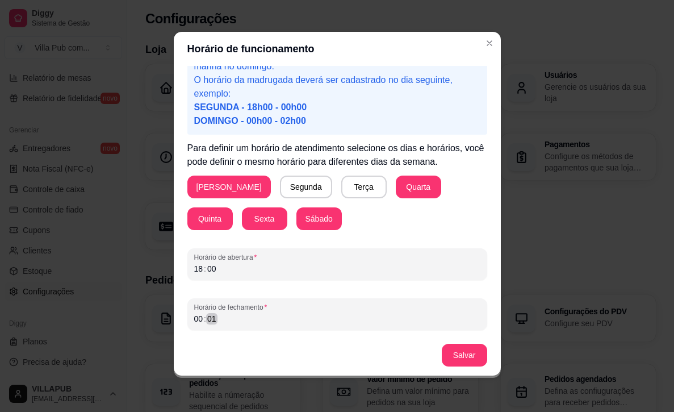
scroll to position [2, 0]
click at [232, 325] on div "Horário de fechamento 00 : 01" at bounding box center [337, 314] width 300 height 32
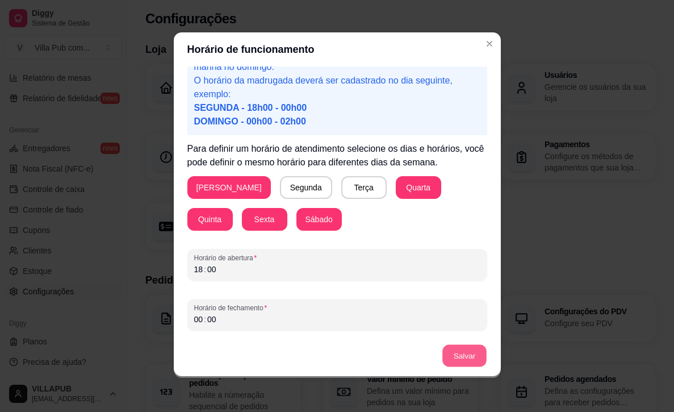
click at [475, 350] on button "Salvar" at bounding box center [464, 356] width 44 height 22
click at [214, 270] on div "00" at bounding box center [211, 269] width 11 height 11
click at [225, 270] on div "18 : 00" at bounding box center [337, 269] width 286 height 14
click at [452, 360] on button "Salvar" at bounding box center [464, 356] width 44 height 22
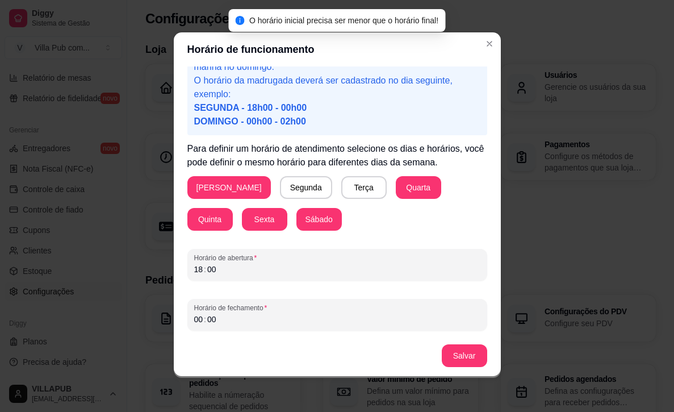
drag, startPoint x: 268, startPoint y: 286, endPoint x: 252, endPoint y: 282, distance: 16.4
click at [263, 286] on div "Atenção! Caso seu horário de funcionamento se estenda pela madrugada por exempl…" at bounding box center [337, 200] width 327 height 269
click at [228, 269] on div "18 : 00" at bounding box center [337, 269] width 286 height 14
drag, startPoint x: 216, startPoint y: 269, endPoint x: 173, endPoint y: 265, distance: 43.3
click at [174, 265] on div "Atenção! Caso seu horário de funcionamento se estenda pela madrugada por exempl…" at bounding box center [337, 200] width 327 height 269
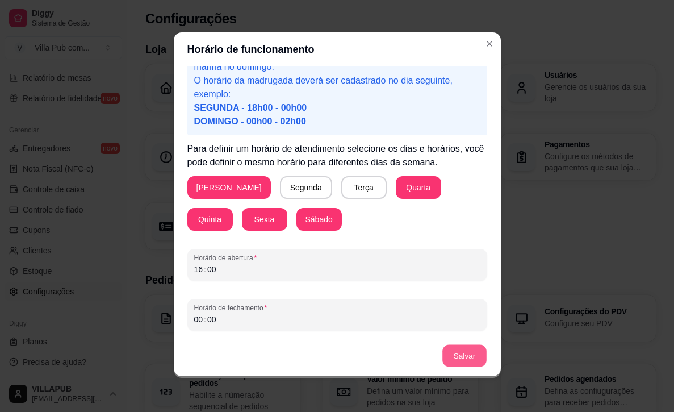
click at [477, 359] on button "Salvar" at bounding box center [464, 356] width 44 height 22
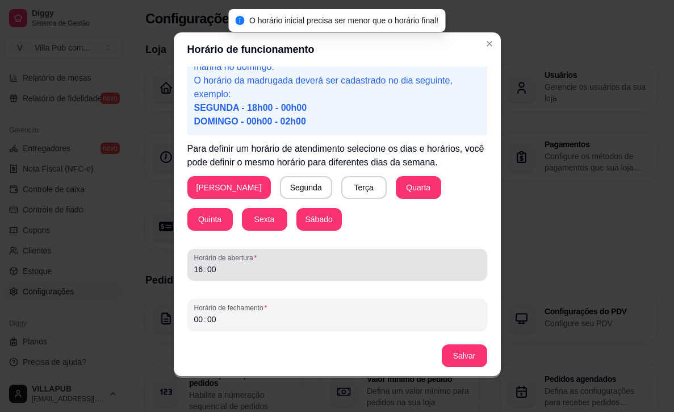
drag, startPoint x: 314, startPoint y: 287, endPoint x: 309, endPoint y: 278, distance: 9.9
click at [314, 287] on div "Atenção! Caso seu horário de funcionamento se estenda pela madrugada por exempl…" at bounding box center [337, 200] width 327 height 269
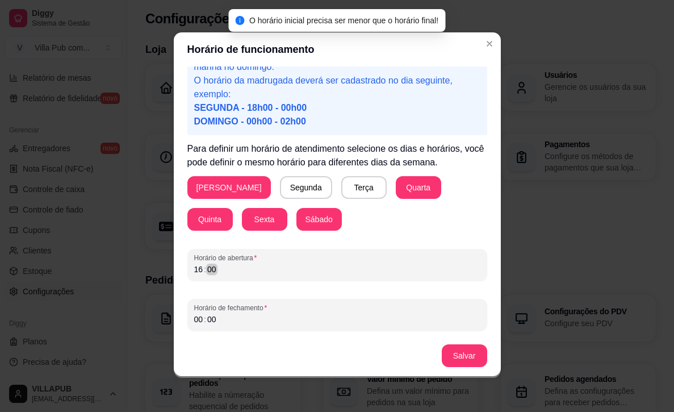
click at [308, 273] on div "16 : 00" at bounding box center [337, 269] width 286 height 14
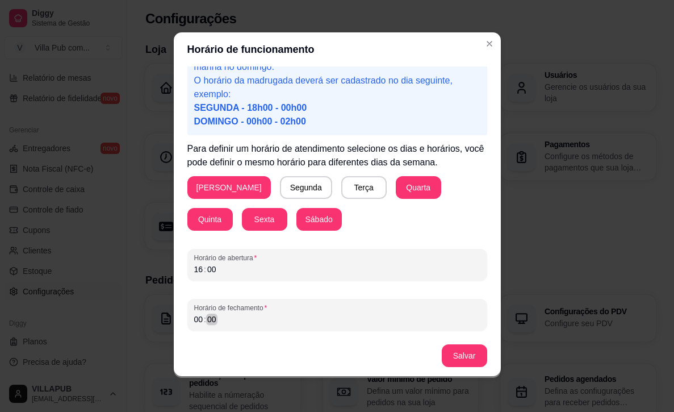
click at [281, 320] on div "00 : 00" at bounding box center [337, 319] width 286 height 14
click at [455, 357] on button "Salvar" at bounding box center [464, 355] width 45 height 23
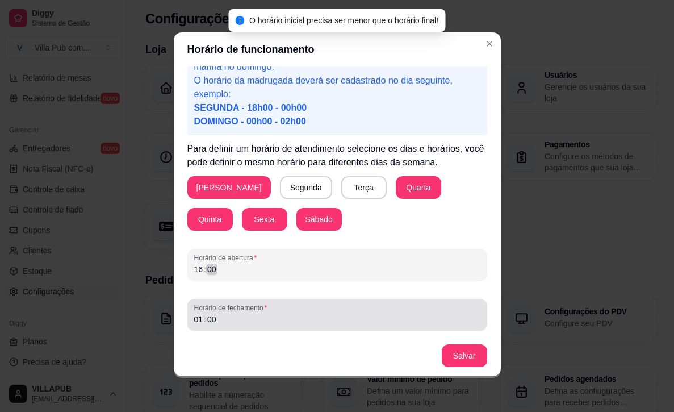
click at [287, 331] on div "Atenção! Caso seu horário de funcionamento se estenda pela madrugada por exempl…" at bounding box center [337, 200] width 327 height 269
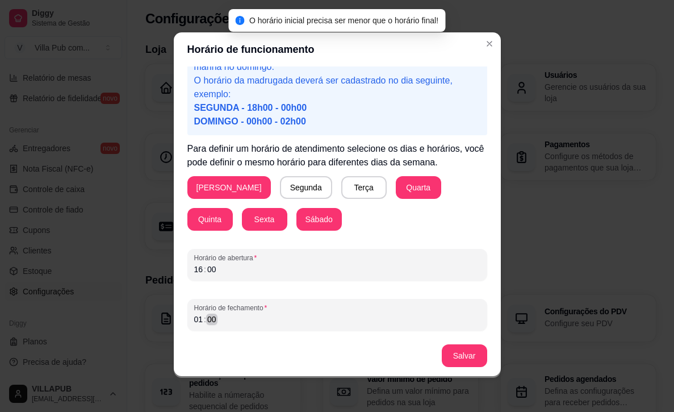
click at [280, 326] on div "Horário de fechamento 01 : 00" at bounding box center [337, 315] width 300 height 32
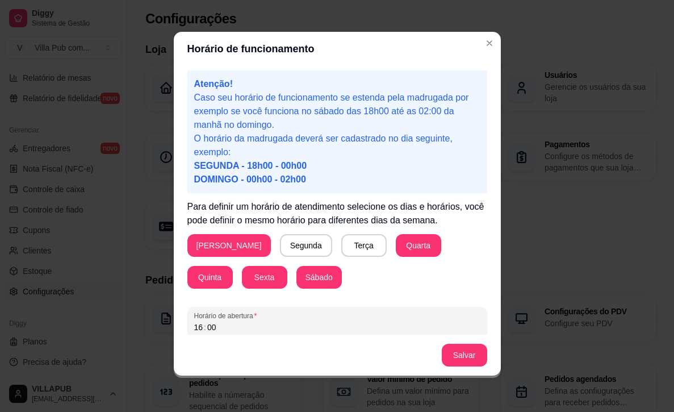
scroll to position [0, 0]
click at [456, 352] on button "Salvar" at bounding box center [464, 355] width 45 height 23
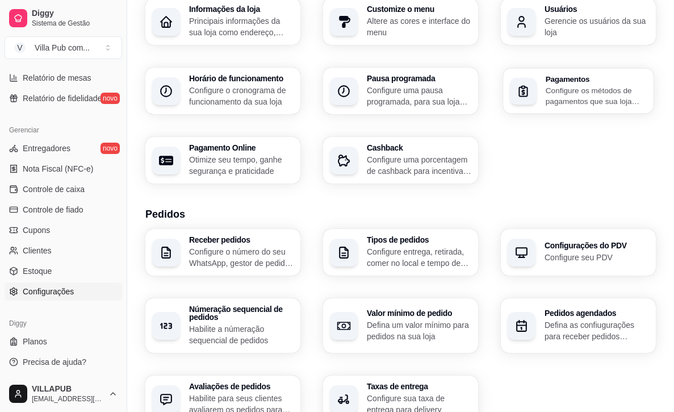
scroll to position [59, 0]
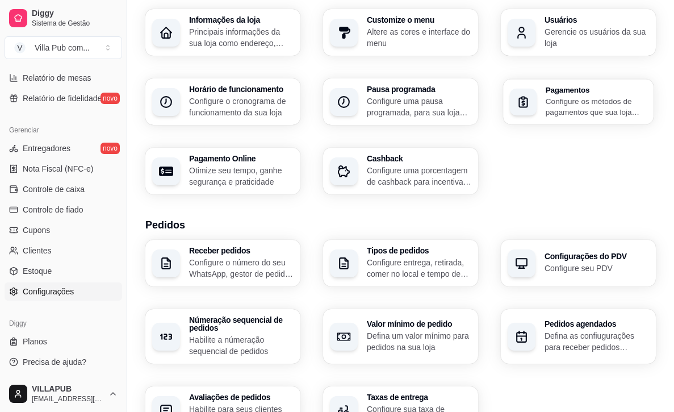
click at [551, 95] on div "Pagamentos Configure os métodos de pagamentos que sua loja aceita" at bounding box center [596, 102] width 101 height 32
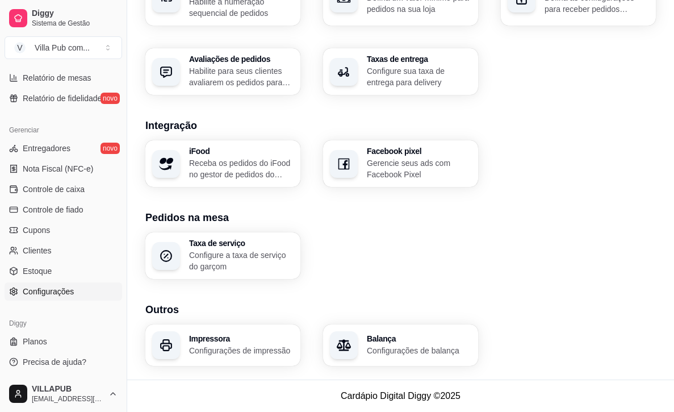
scroll to position [402, 0]
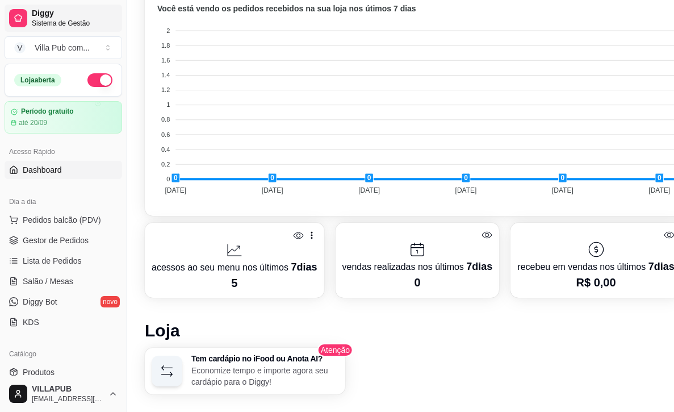
click at [93, 26] on span "Sistema de Gestão" at bounding box center [75, 23] width 86 height 9
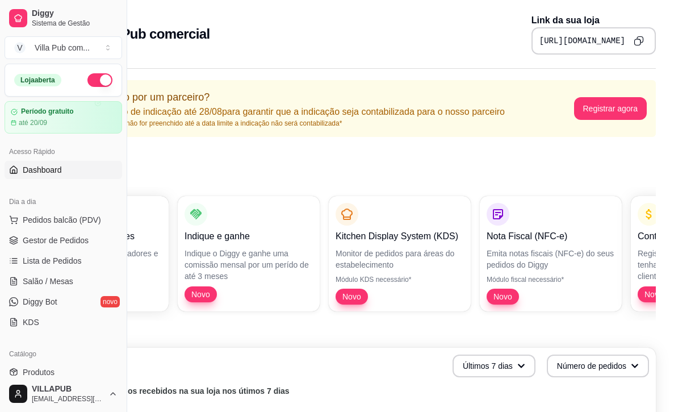
scroll to position [0, 127]
click at [587, 102] on button "Registrar agora" at bounding box center [610, 108] width 73 height 23
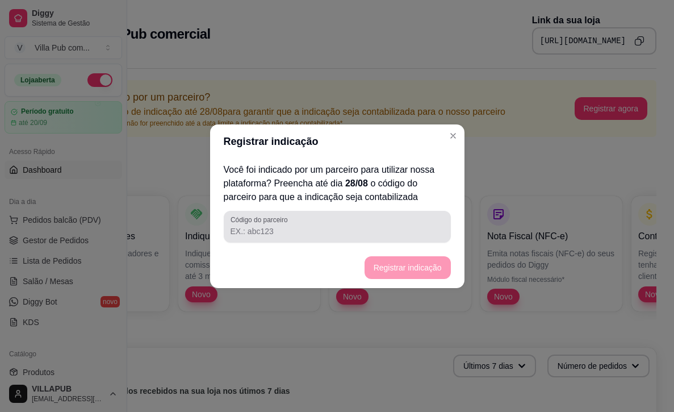
click at [379, 228] on input "Código do parceiro" at bounding box center [338, 230] width 214 height 11
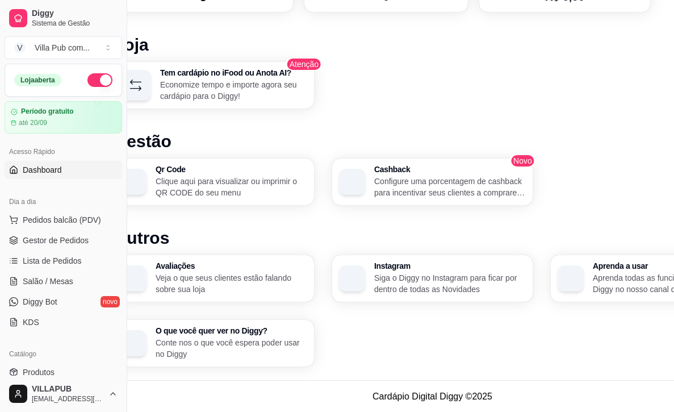
scroll to position [668, 32]
click at [595, 285] on p "Aprenda todas as funcionalidades do Diggy no nosso canal do Youtube" at bounding box center [668, 283] width 152 height 23
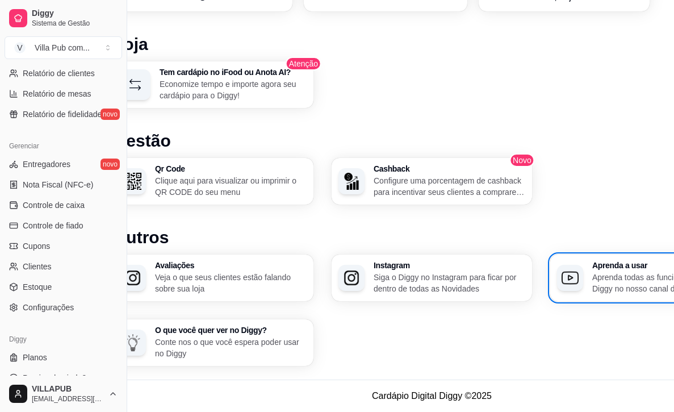
scroll to position [668, 30]
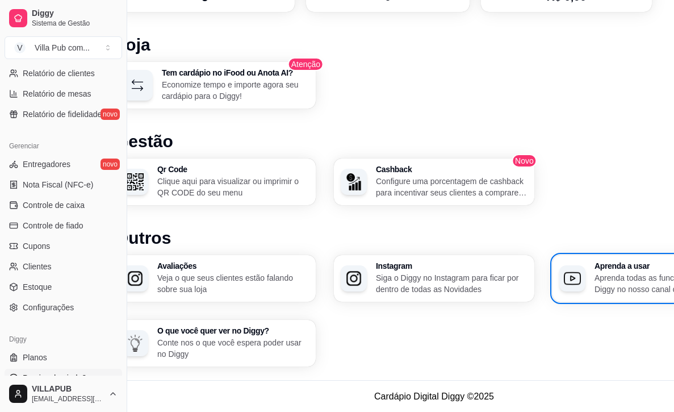
click at [66, 377] on span "Precisa de ajuda?" at bounding box center [55, 377] width 64 height 11
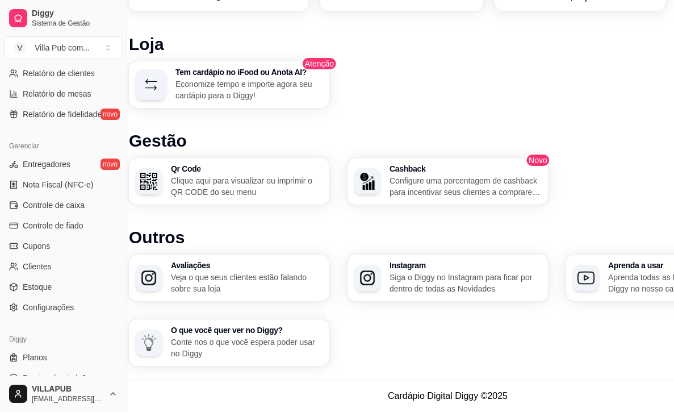
scroll to position [668, 16]
